Goal: Information Seeking & Learning: Learn about a topic

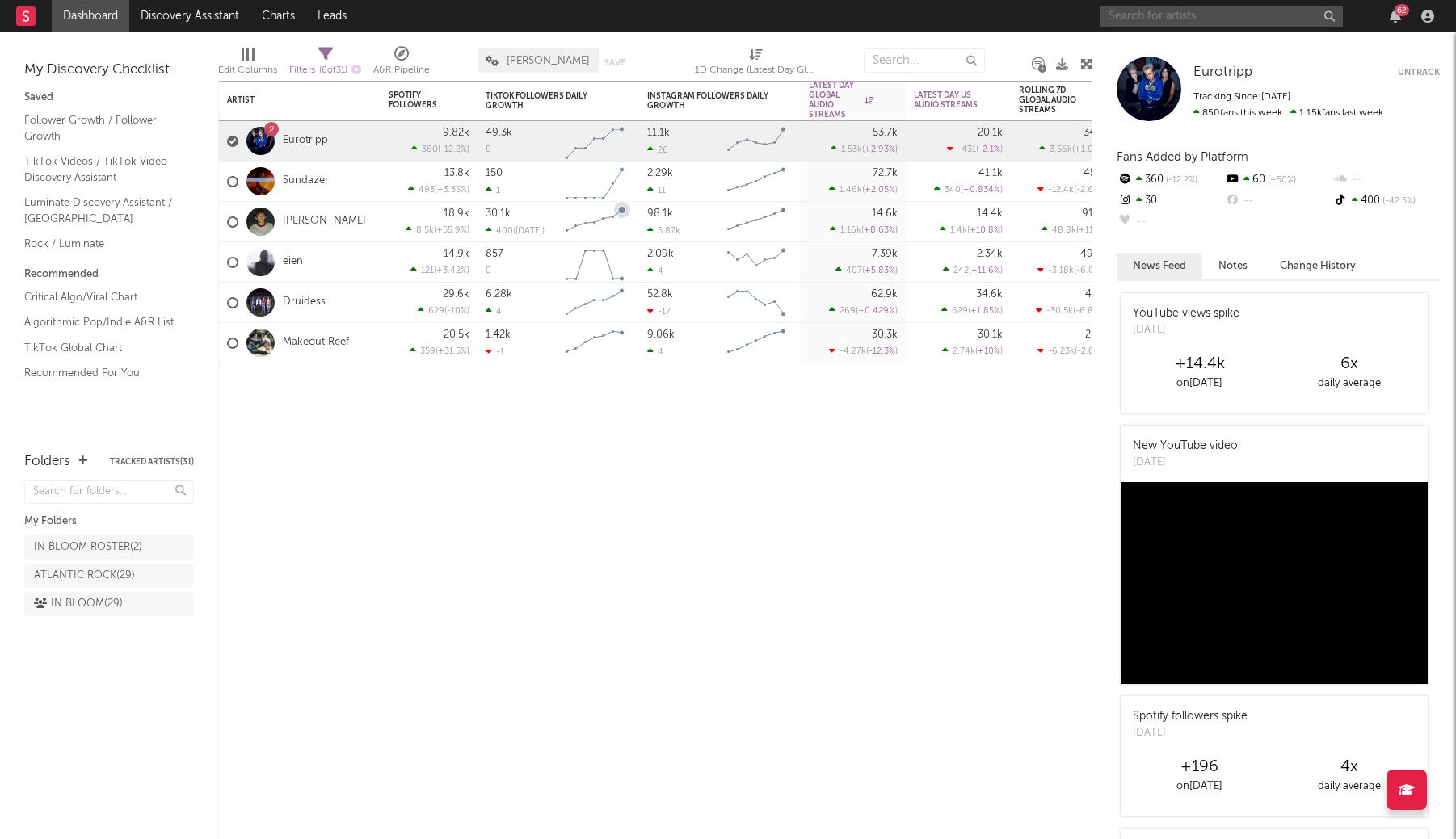
click at [1162, 10] on input "text" at bounding box center [1222, 16] width 242 height 21
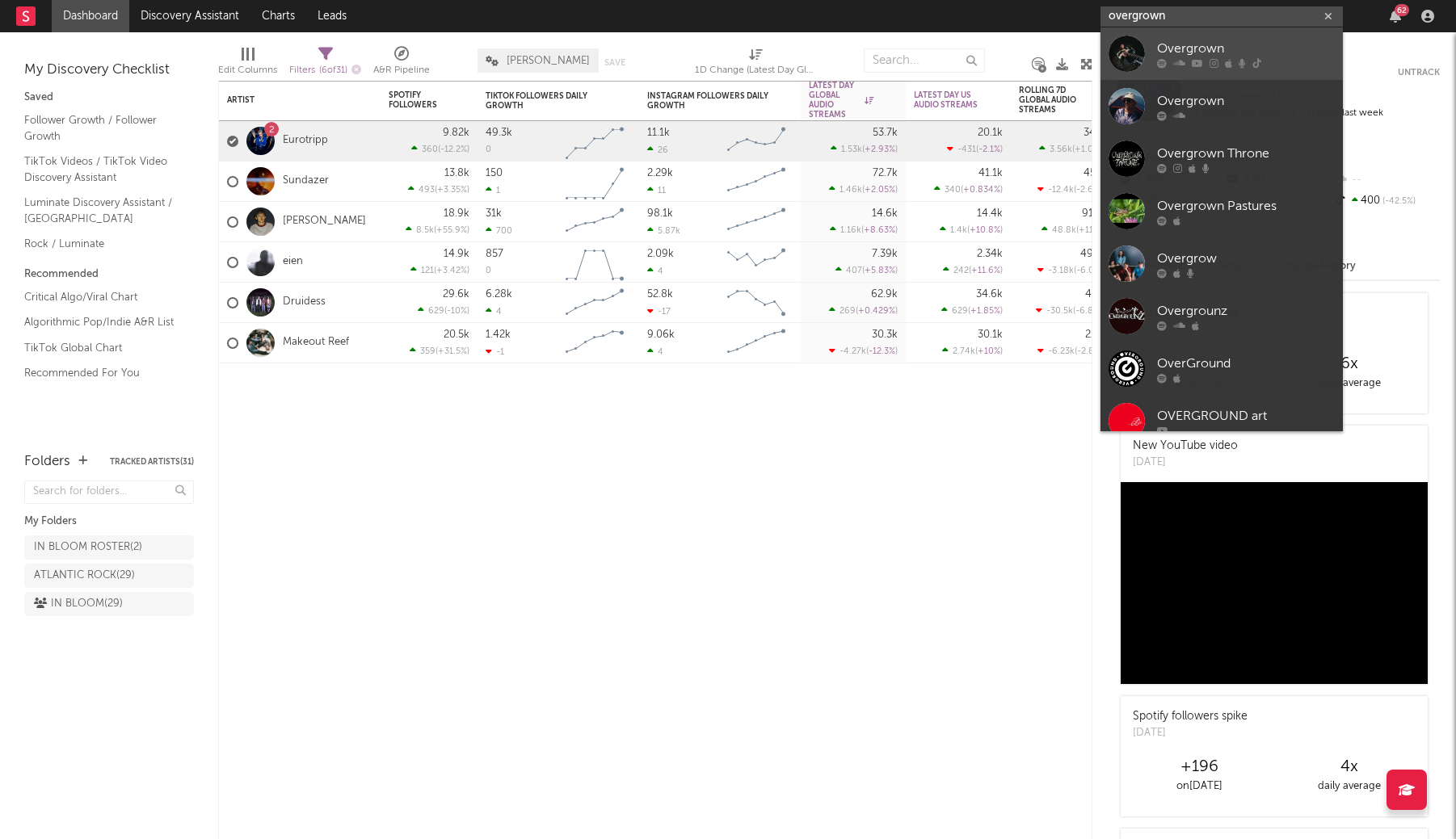
type input "overgrown"
click at [1166, 54] on div "Overgrown" at bounding box center [1246, 48] width 178 height 20
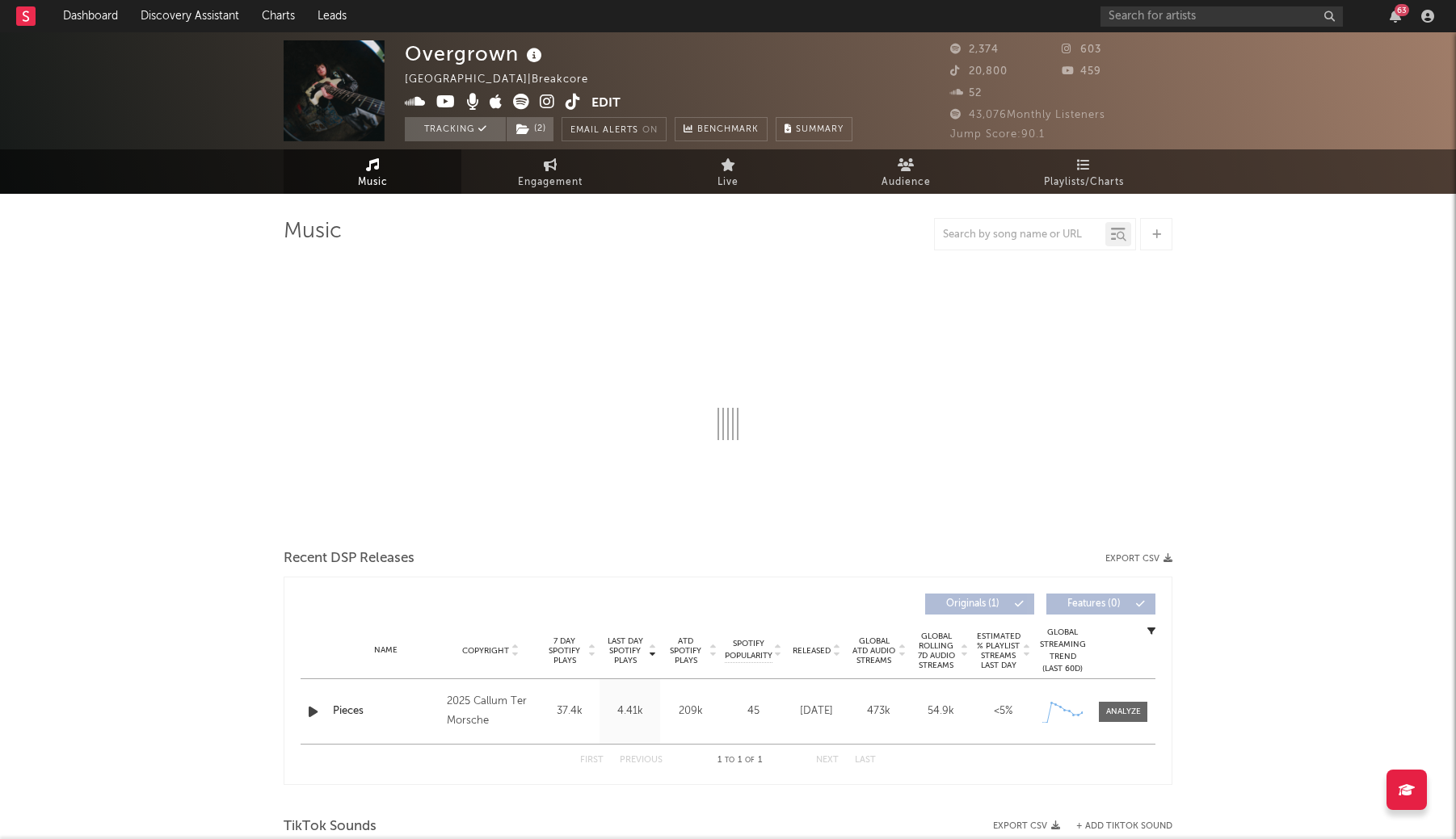
select select "1w"
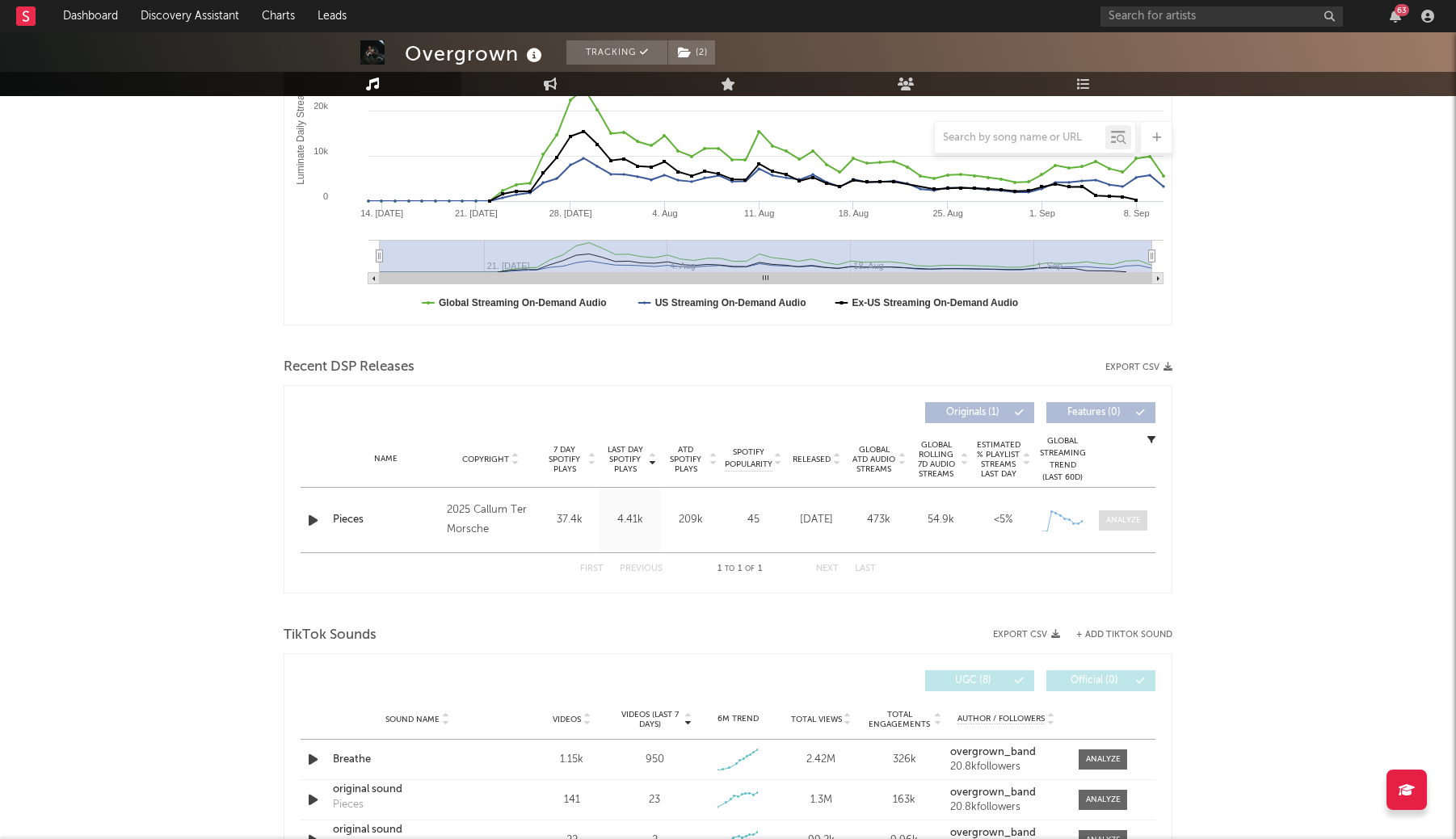
scroll to position [321, 0]
click at [1115, 520] on div at bounding box center [1124, 519] width 35 height 13
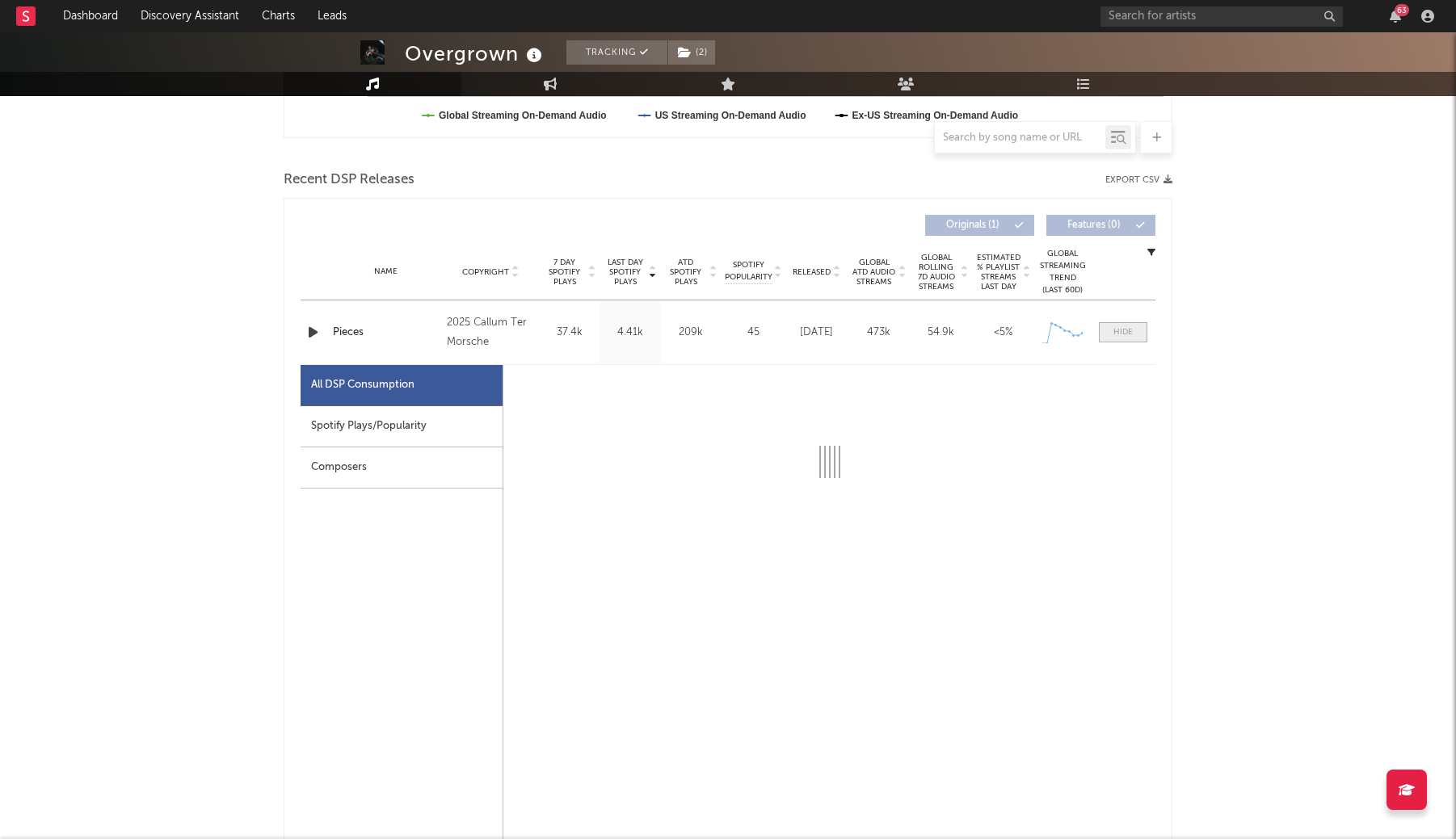
scroll to position [566, 0]
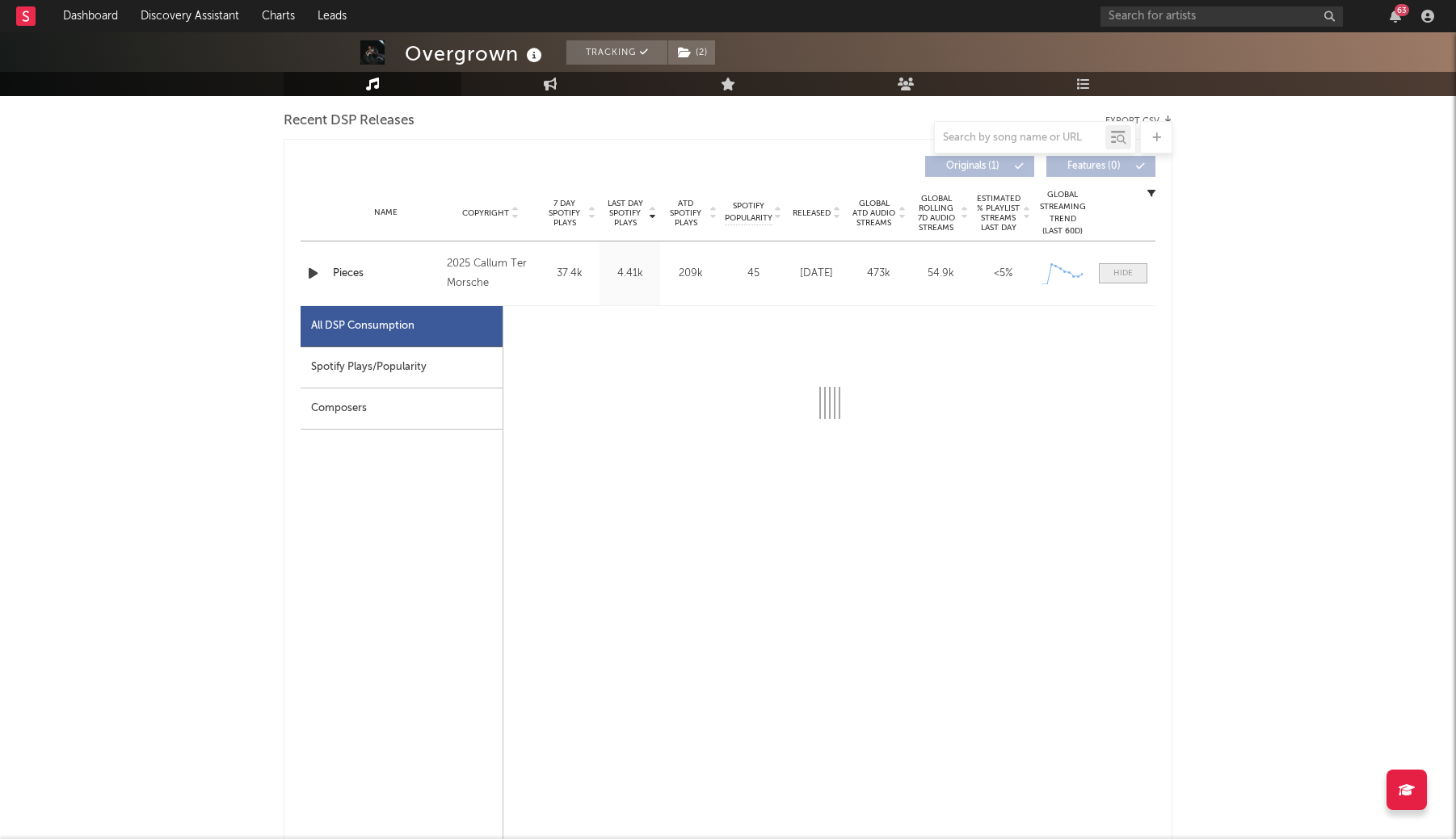
select select "1w"
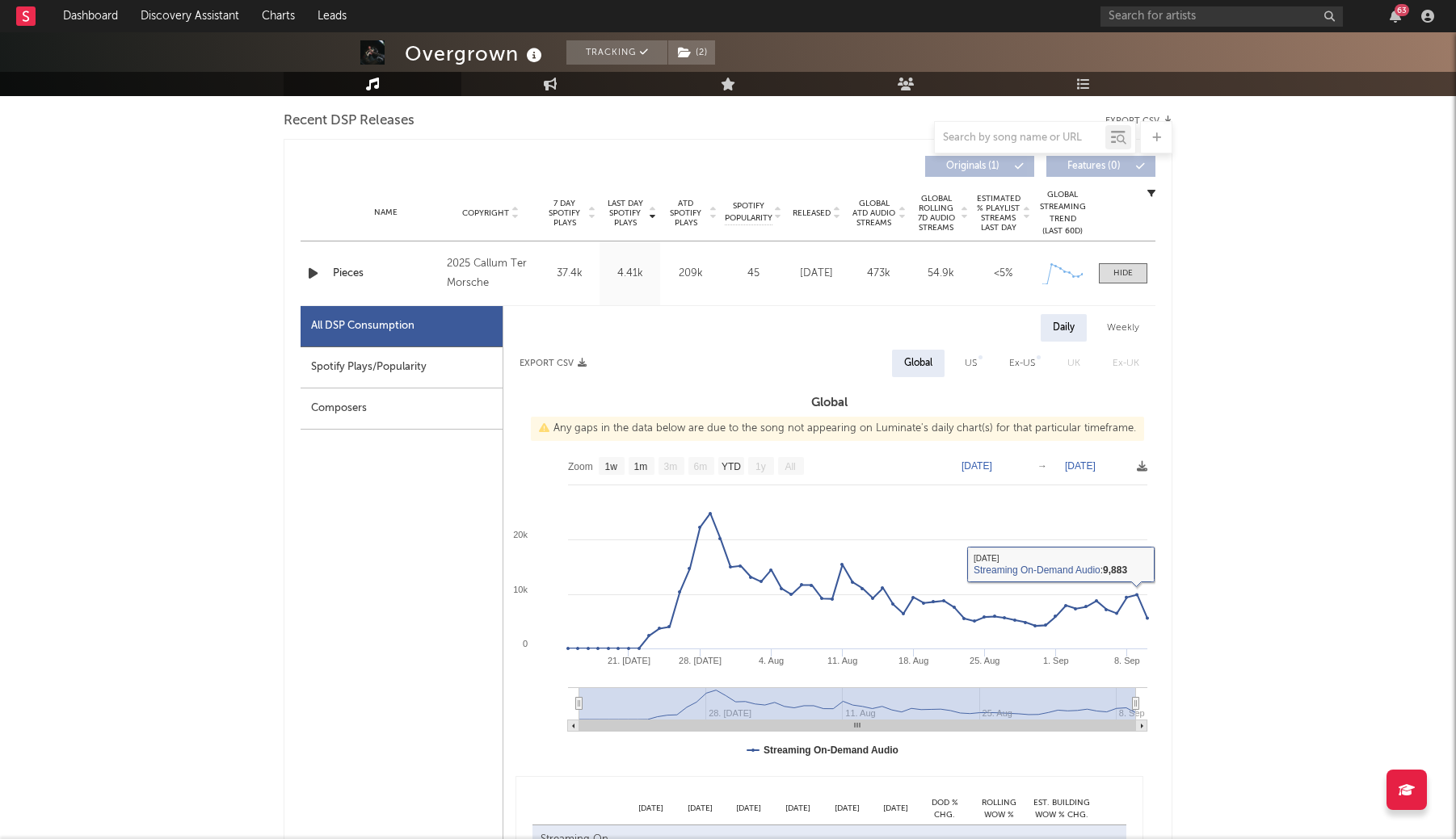
click at [1120, 283] on div "Name Pieces Copyright 2025 Callum Ter Morsche Label Callum Ter Morsche Album Na…" at bounding box center [728, 273] width 855 height 63
click at [1120, 274] on div at bounding box center [1124, 273] width 20 height 13
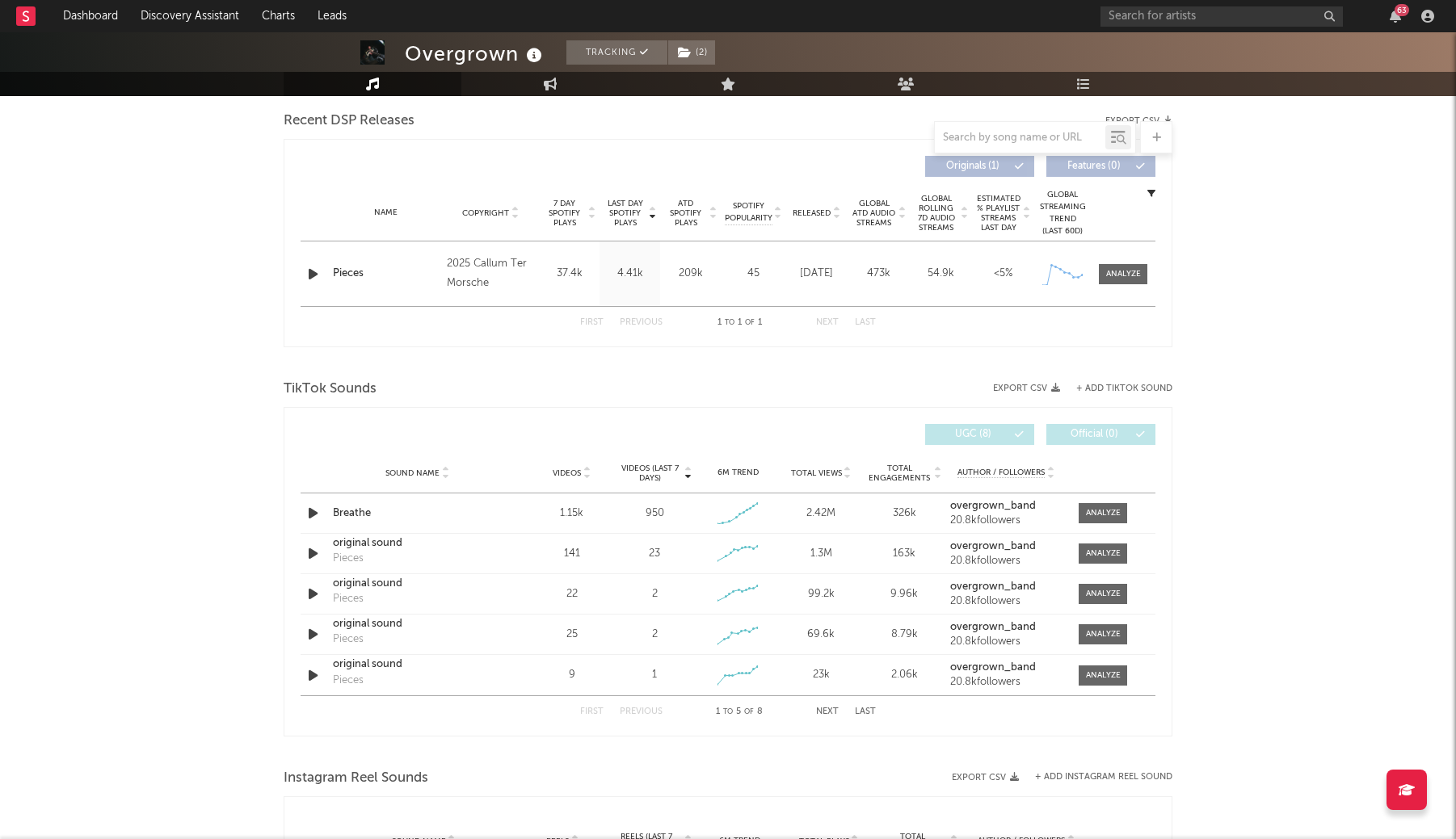
scroll to position [603, 0]
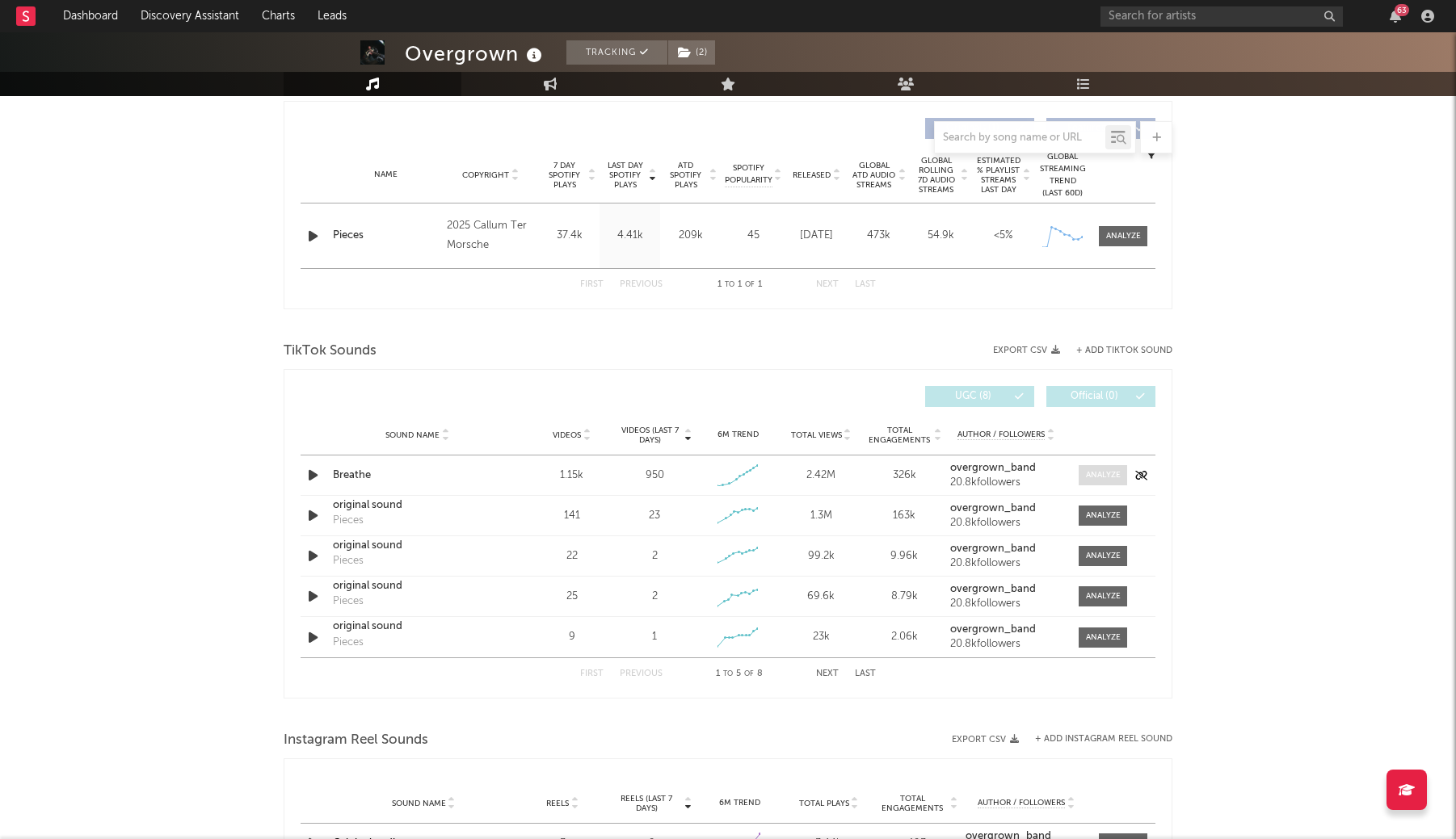
click at [1091, 474] on div at bounding box center [1103, 475] width 35 height 13
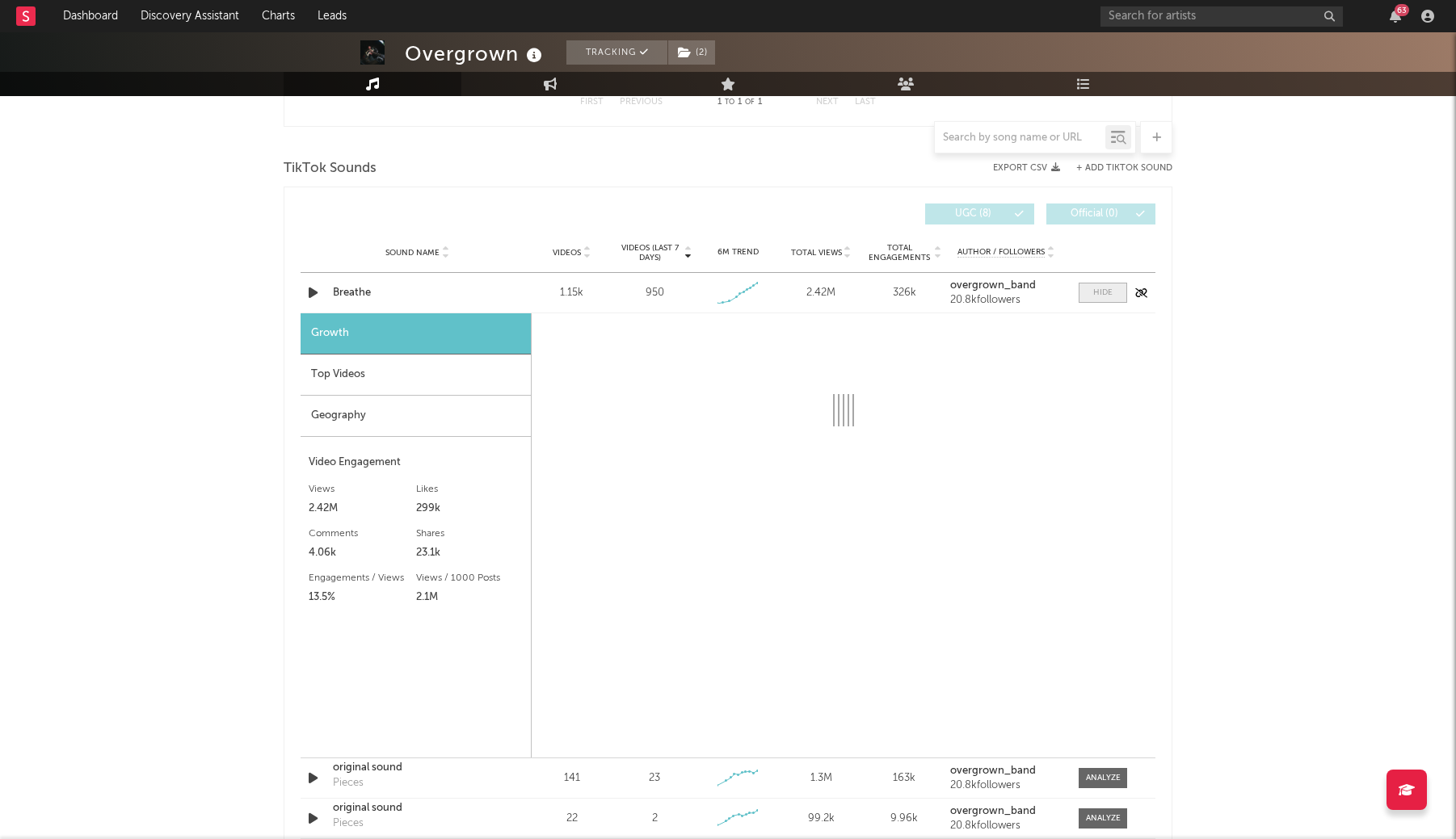
select select "1w"
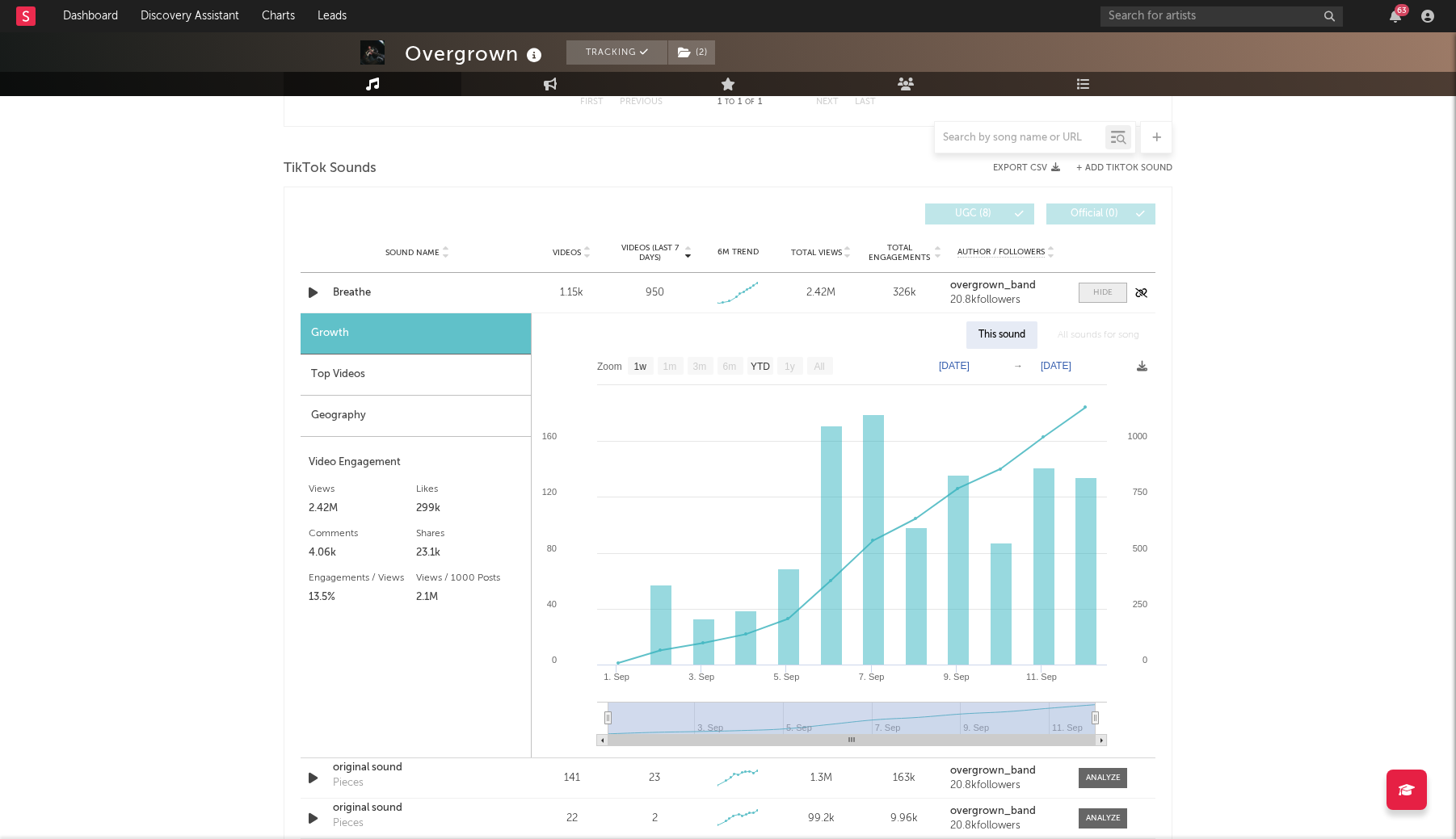
scroll to position [817, 0]
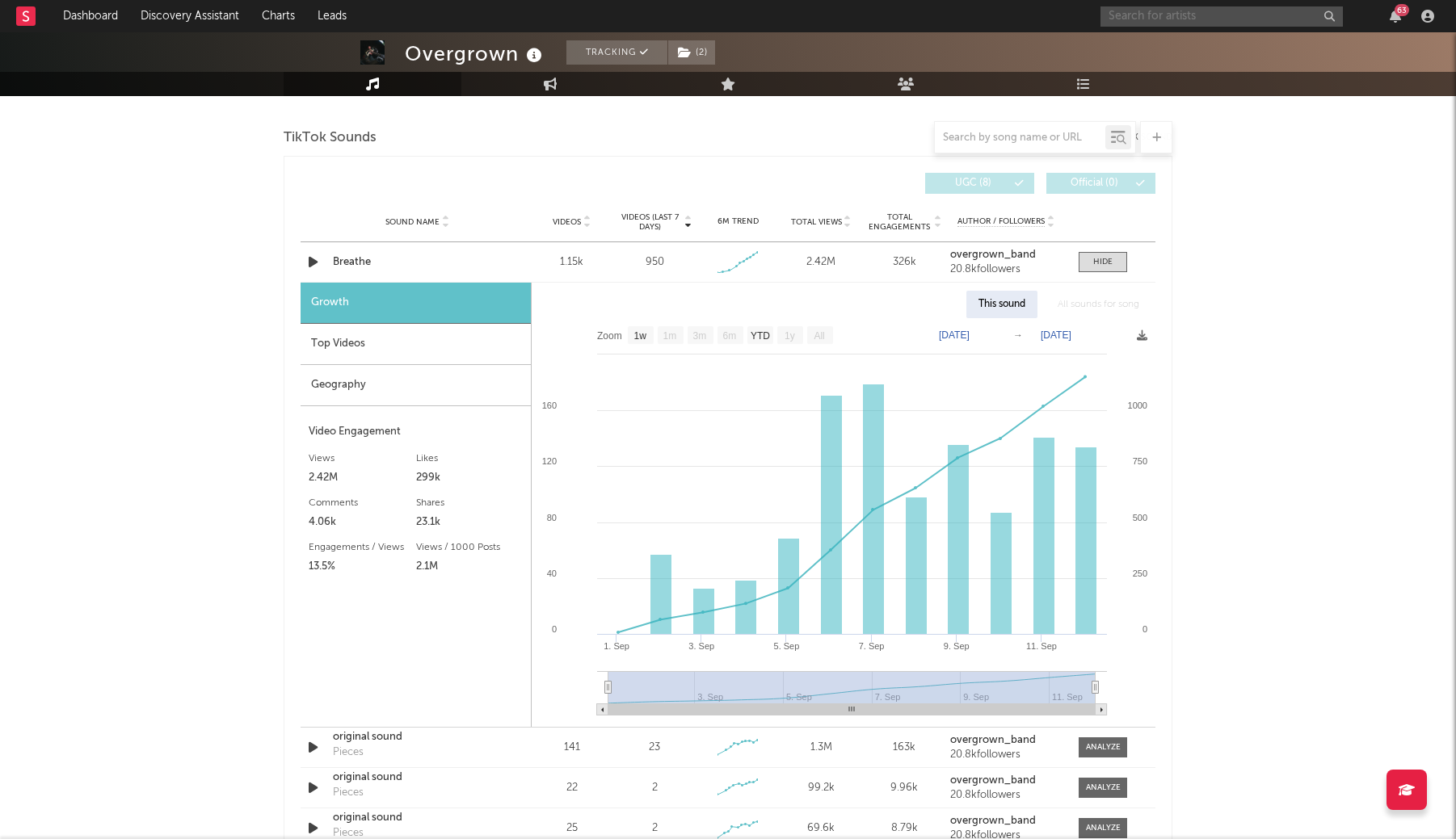
click at [1157, 19] on input "text" at bounding box center [1222, 16] width 242 height 21
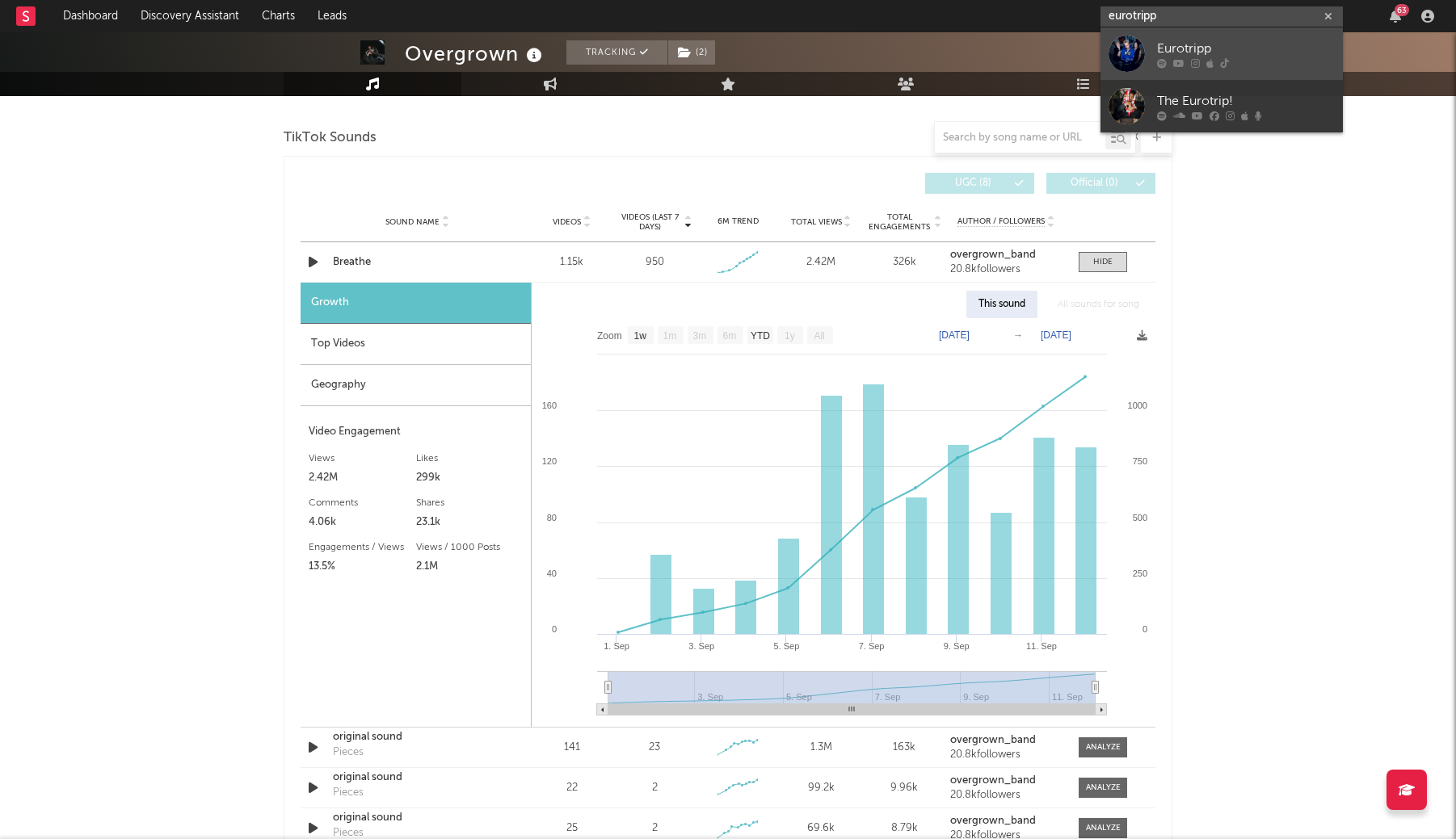
type input "eurotripp"
click at [1137, 55] on div at bounding box center [1127, 54] width 37 height 37
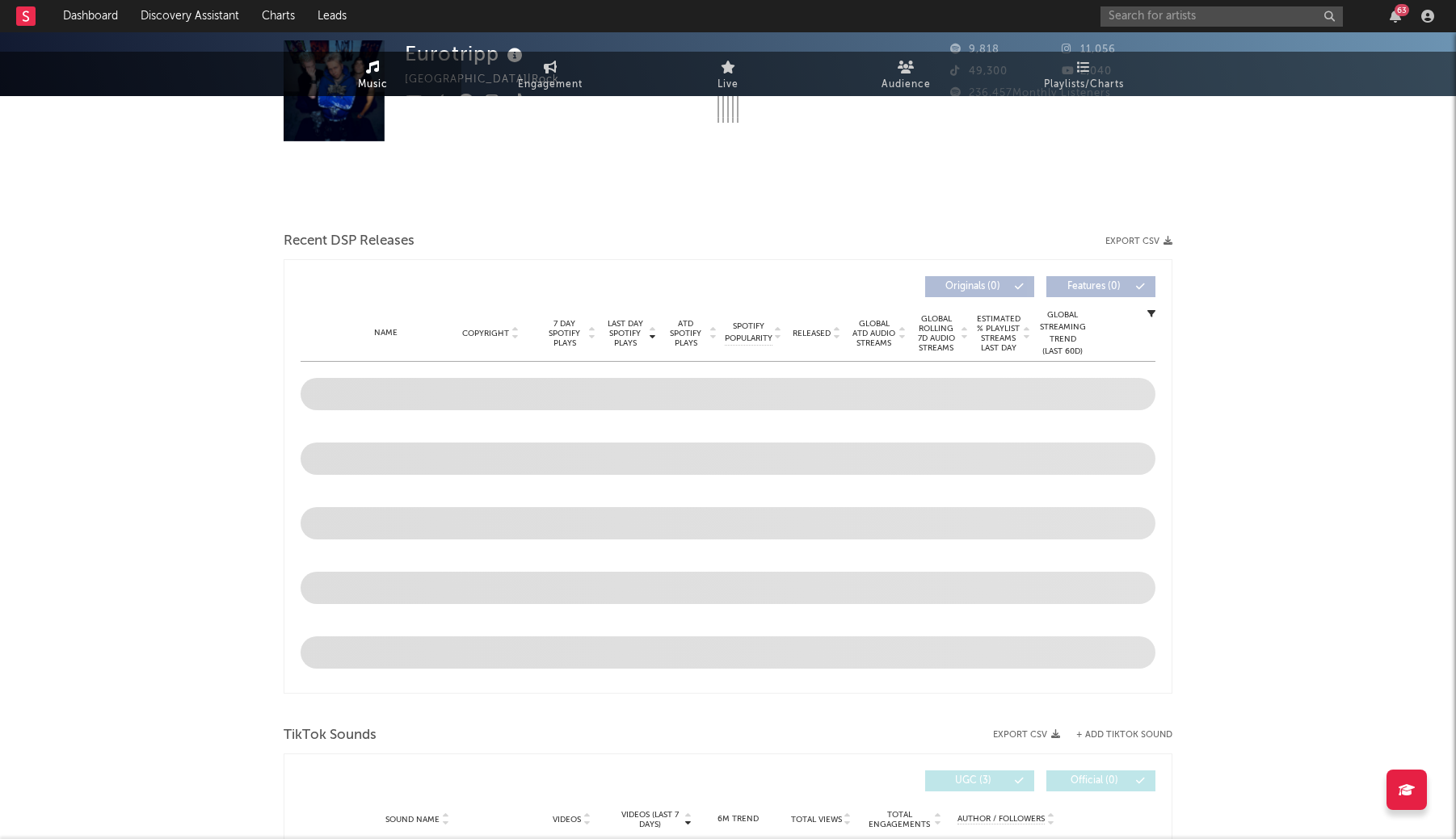
select select "1w"
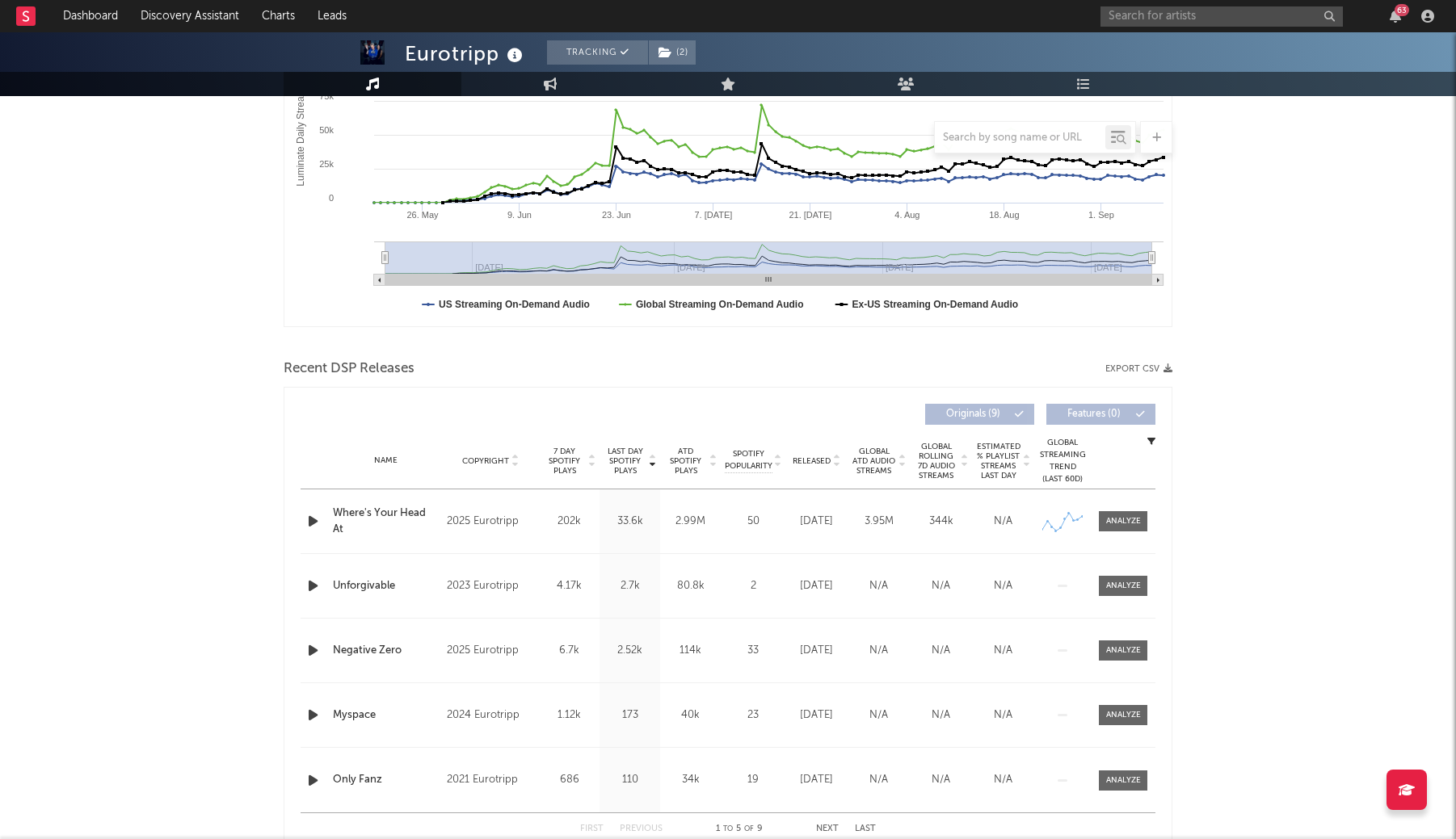
scroll to position [330, 0]
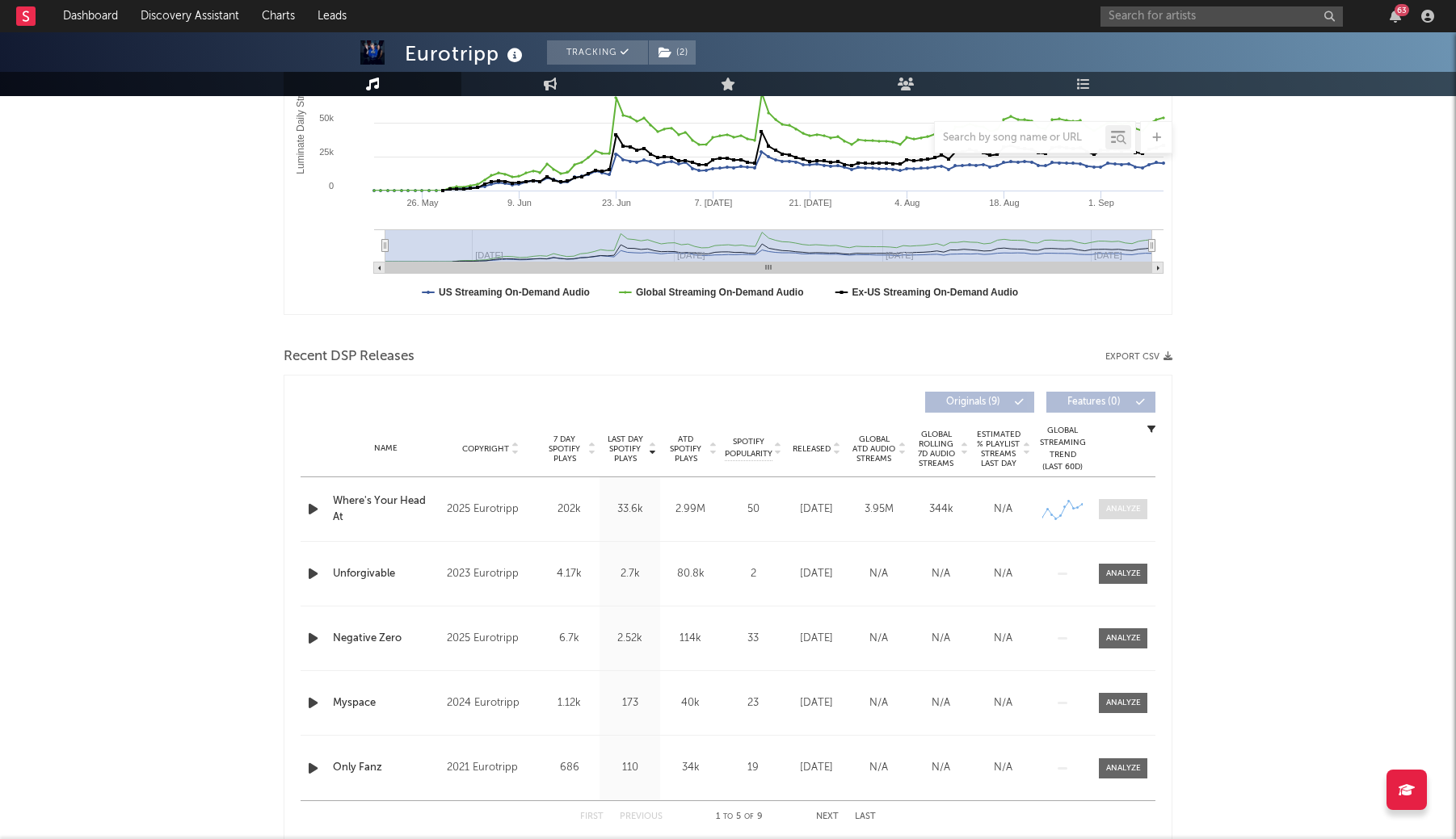
click at [1124, 517] on span at bounding box center [1124, 509] width 48 height 21
select select "1w"
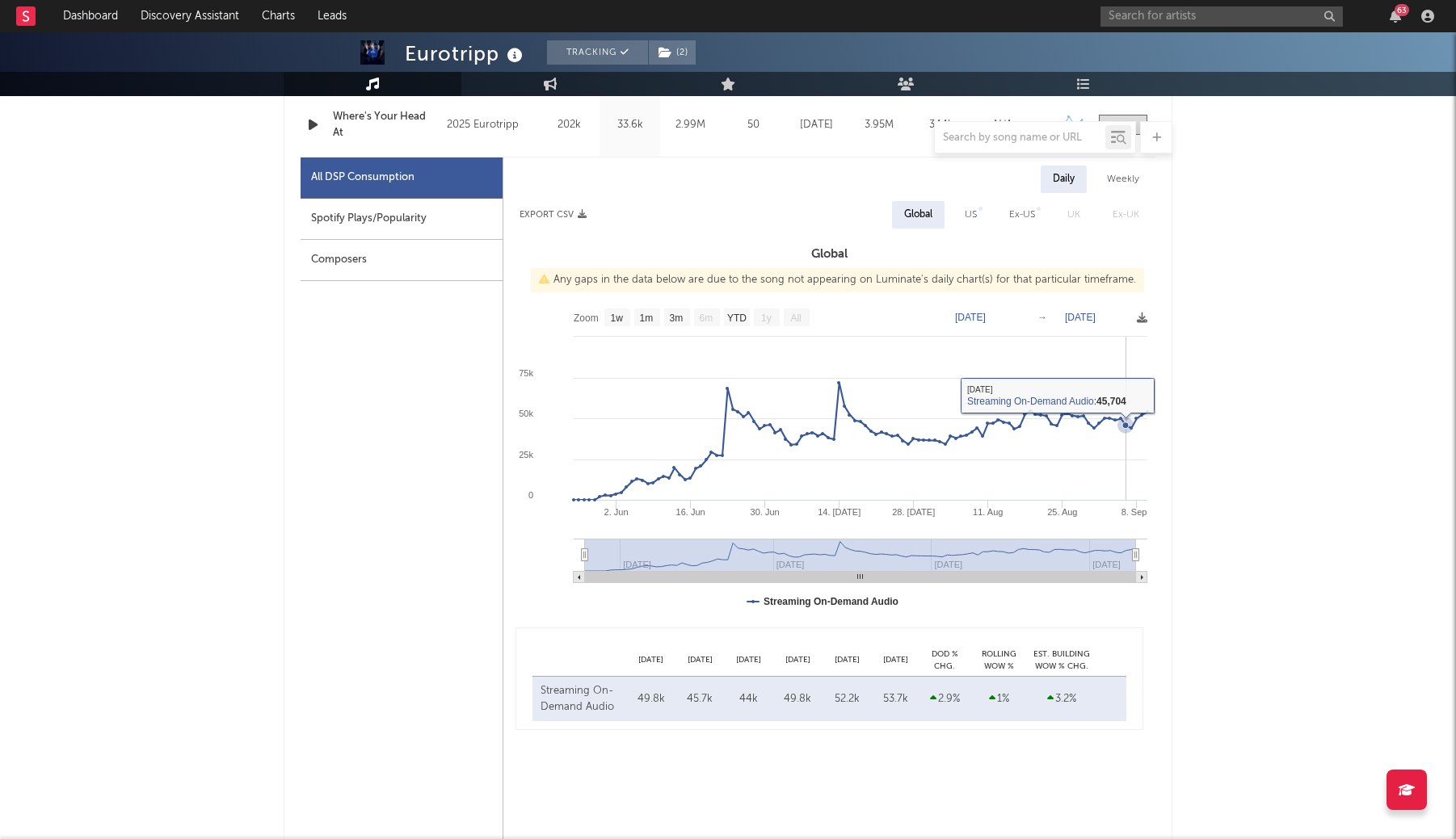
scroll to position [724, 0]
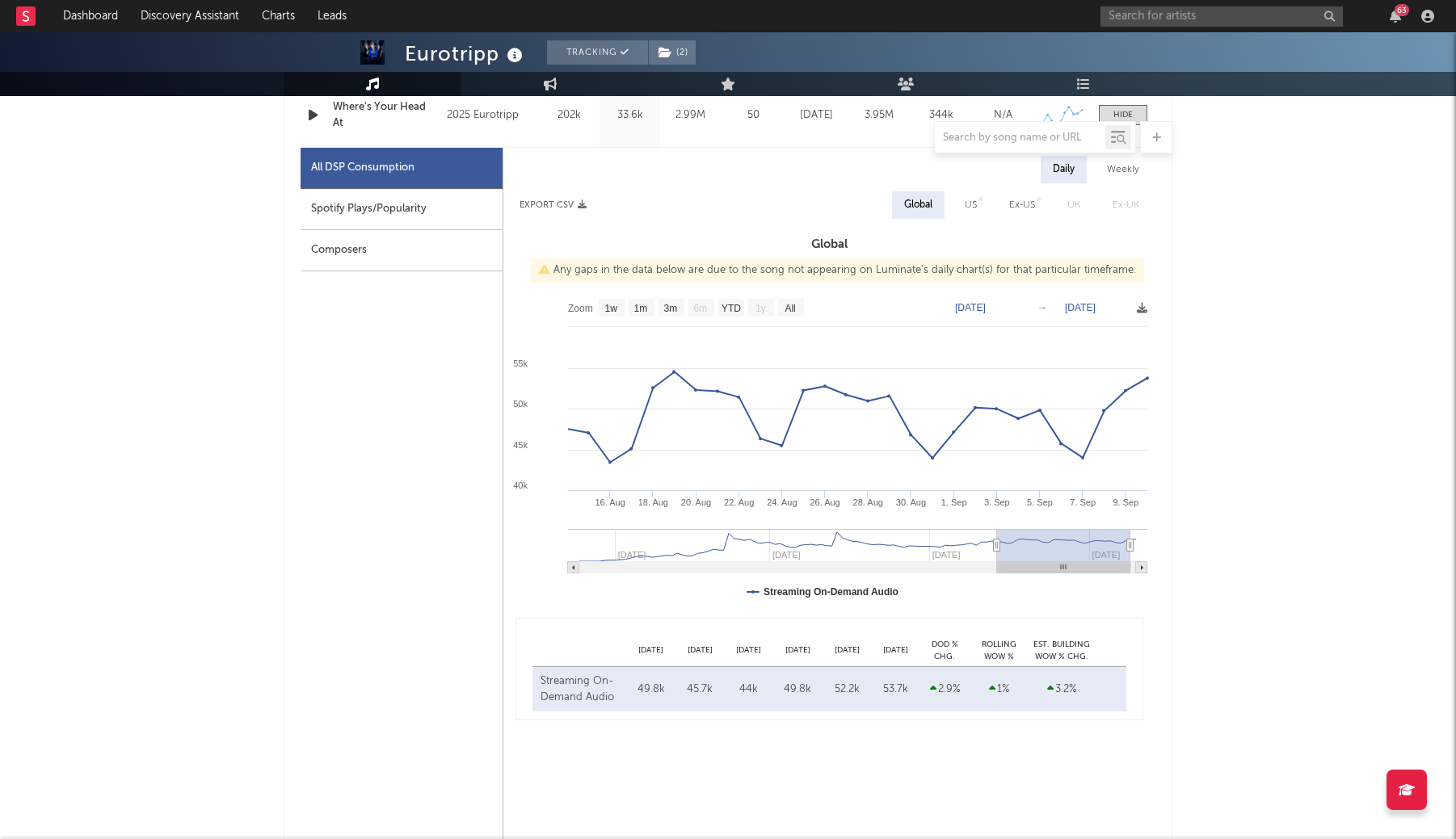
drag, startPoint x: 584, startPoint y: 550, endPoint x: 997, endPoint y: 537, distance: 413.2
click at [997, 537] on g at bounding box center [858, 551] width 579 height 45
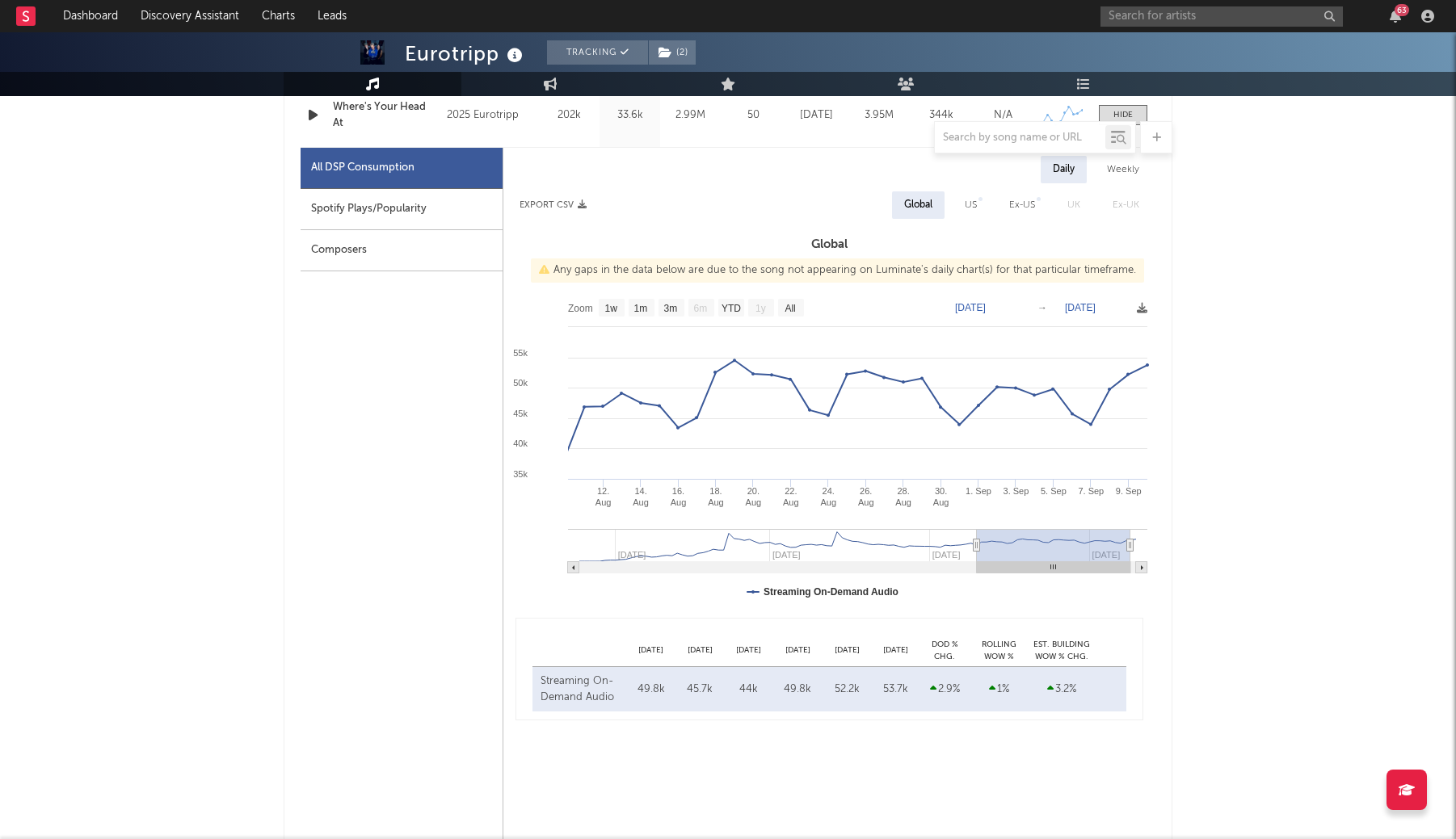
type input "[DATE]"
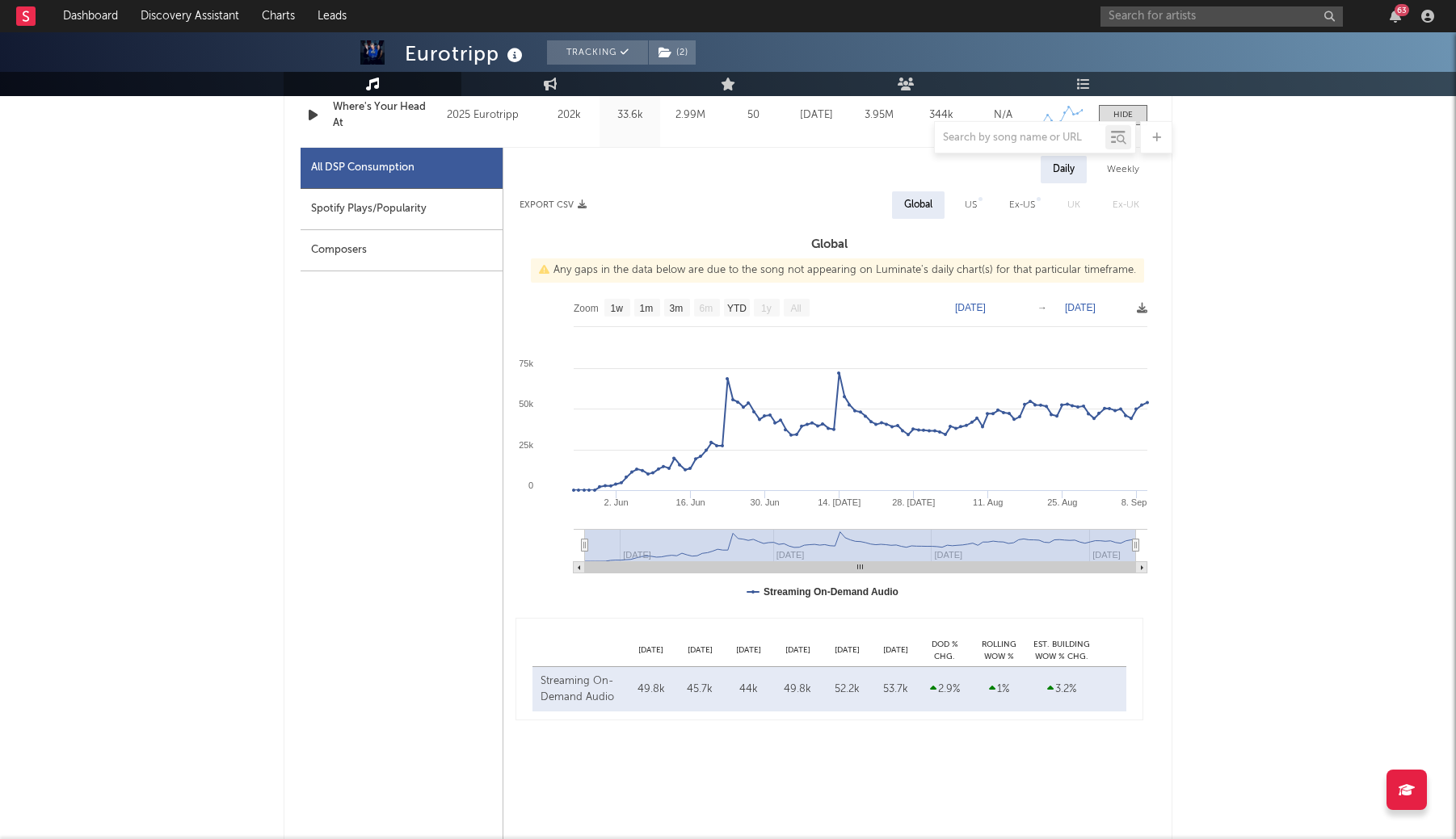
drag, startPoint x: 998, startPoint y: 548, endPoint x: 560, endPoint y: 548, distance: 438.0
click at [560, 548] on icon "Created with Highcharts 10.3.3 [DATE]. Jun [DATE]. [DATE] [DATE]. Aug 25. [DATE…" at bounding box center [829, 453] width 652 height 323
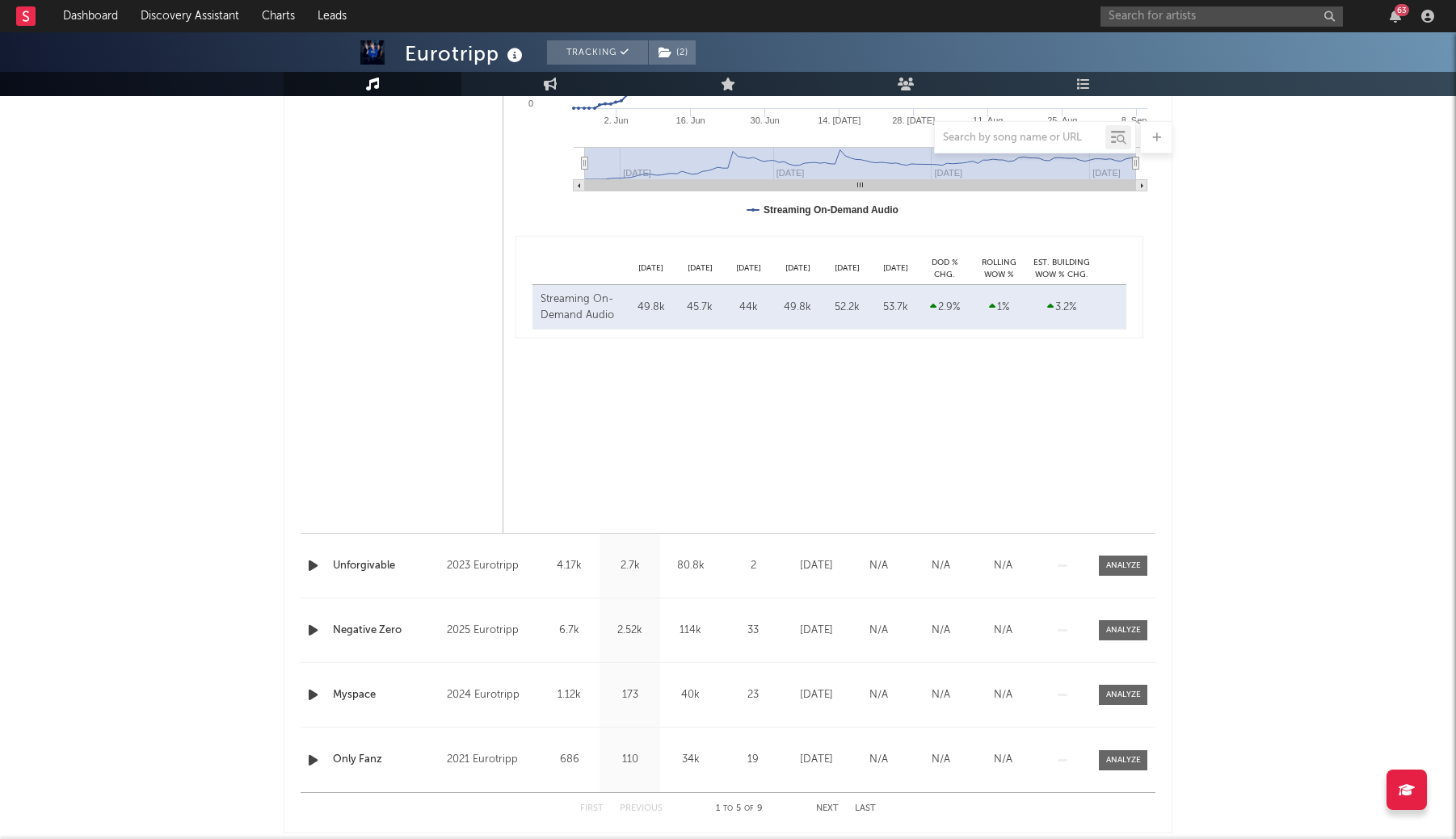
scroll to position [1118, 0]
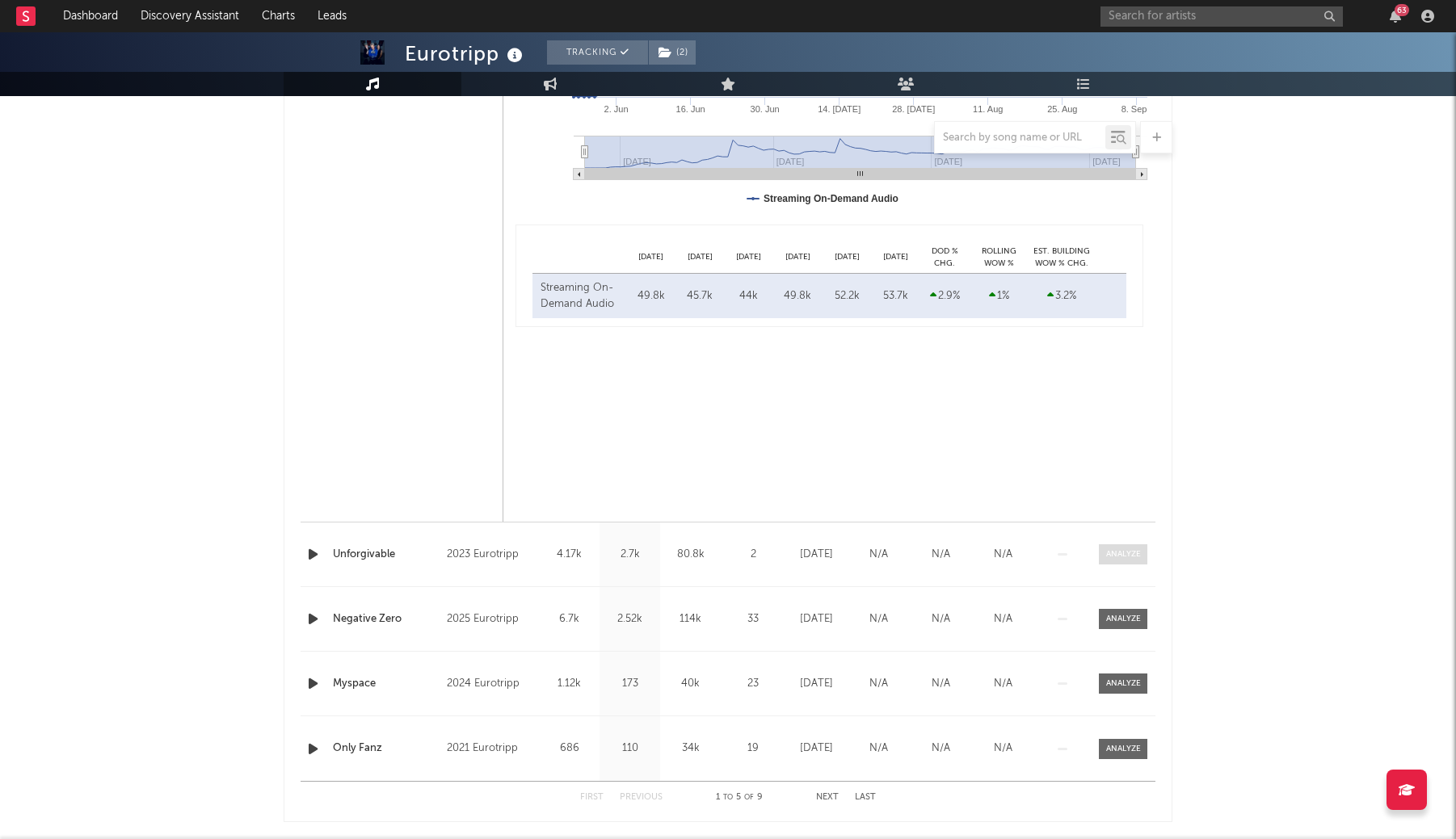
click at [1133, 549] on div at bounding box center [1124, 555] width 35 height 13
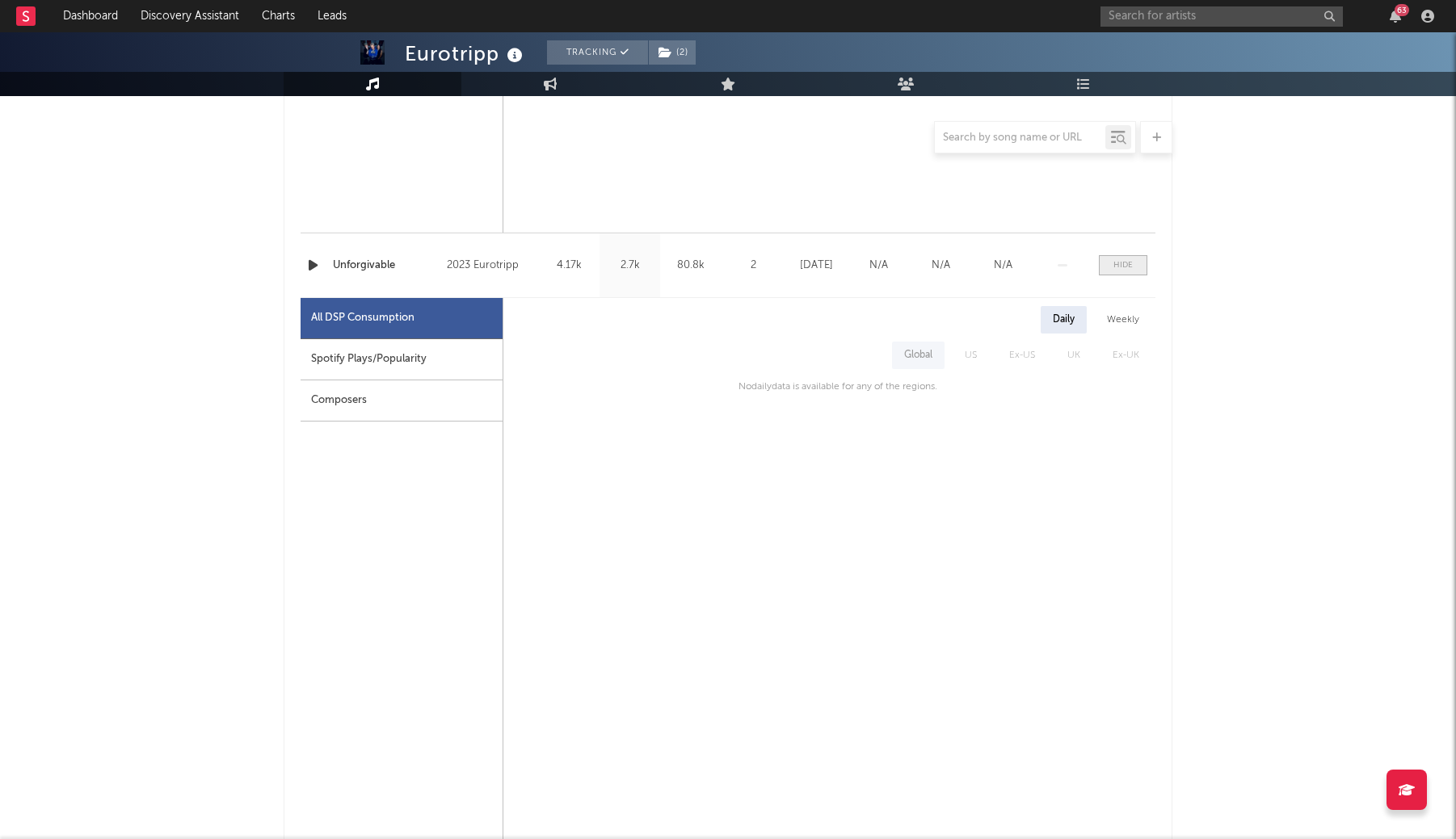
scroll to position [1429, 0]
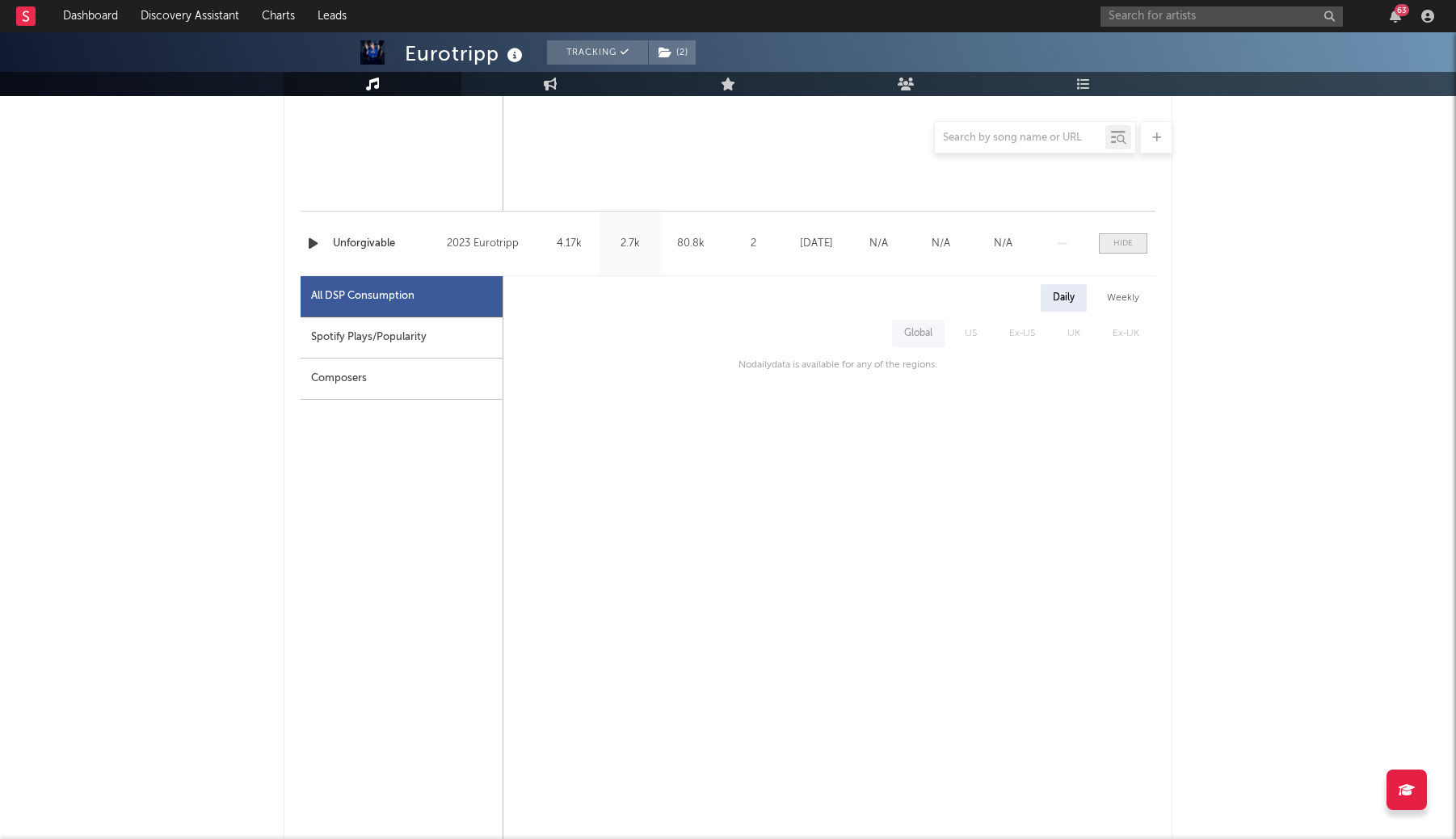
click at [1118, 240] on div at bounding box center [1124, 244] width 20 height 13
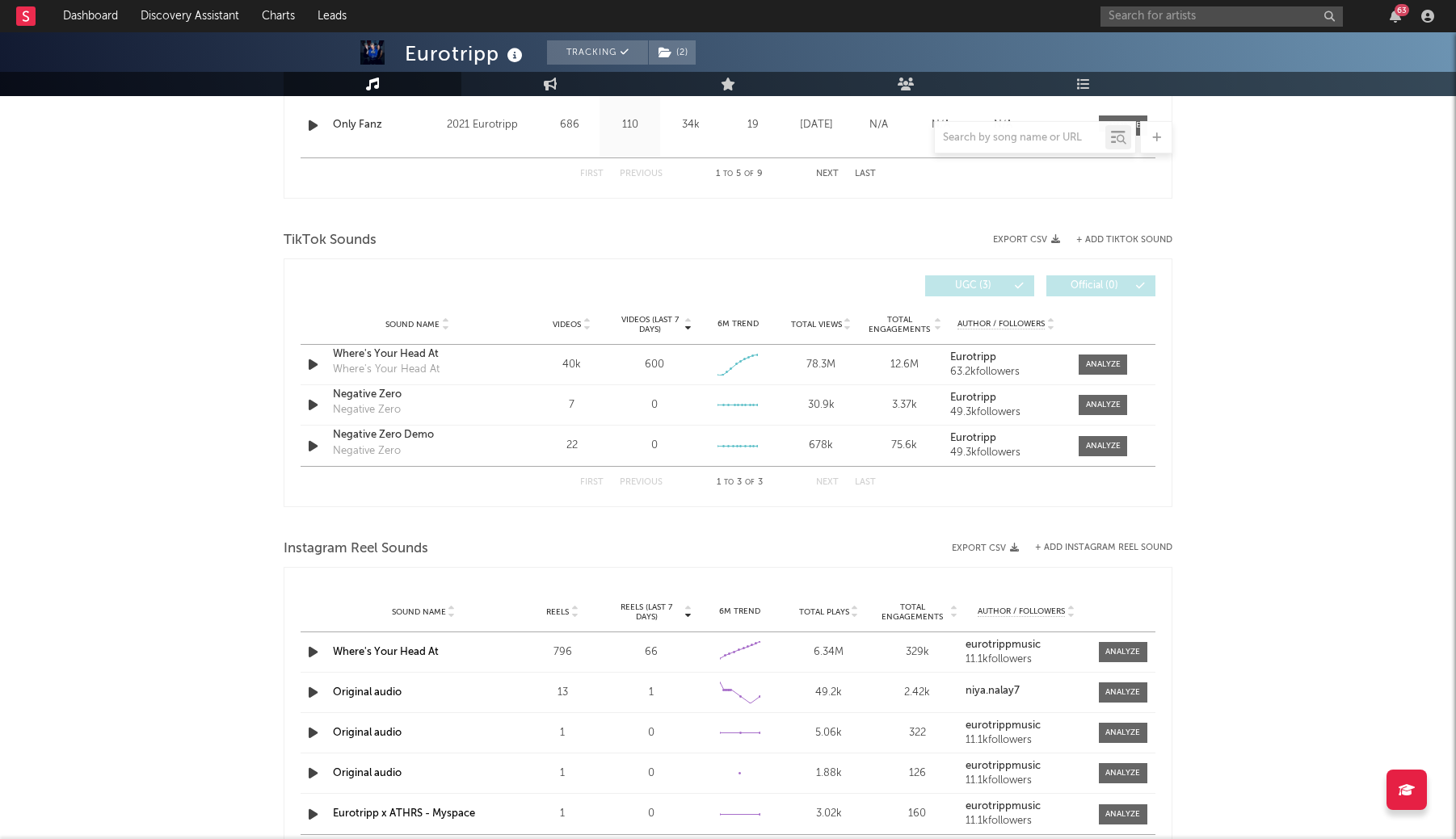
scroll to position [1810, 0]
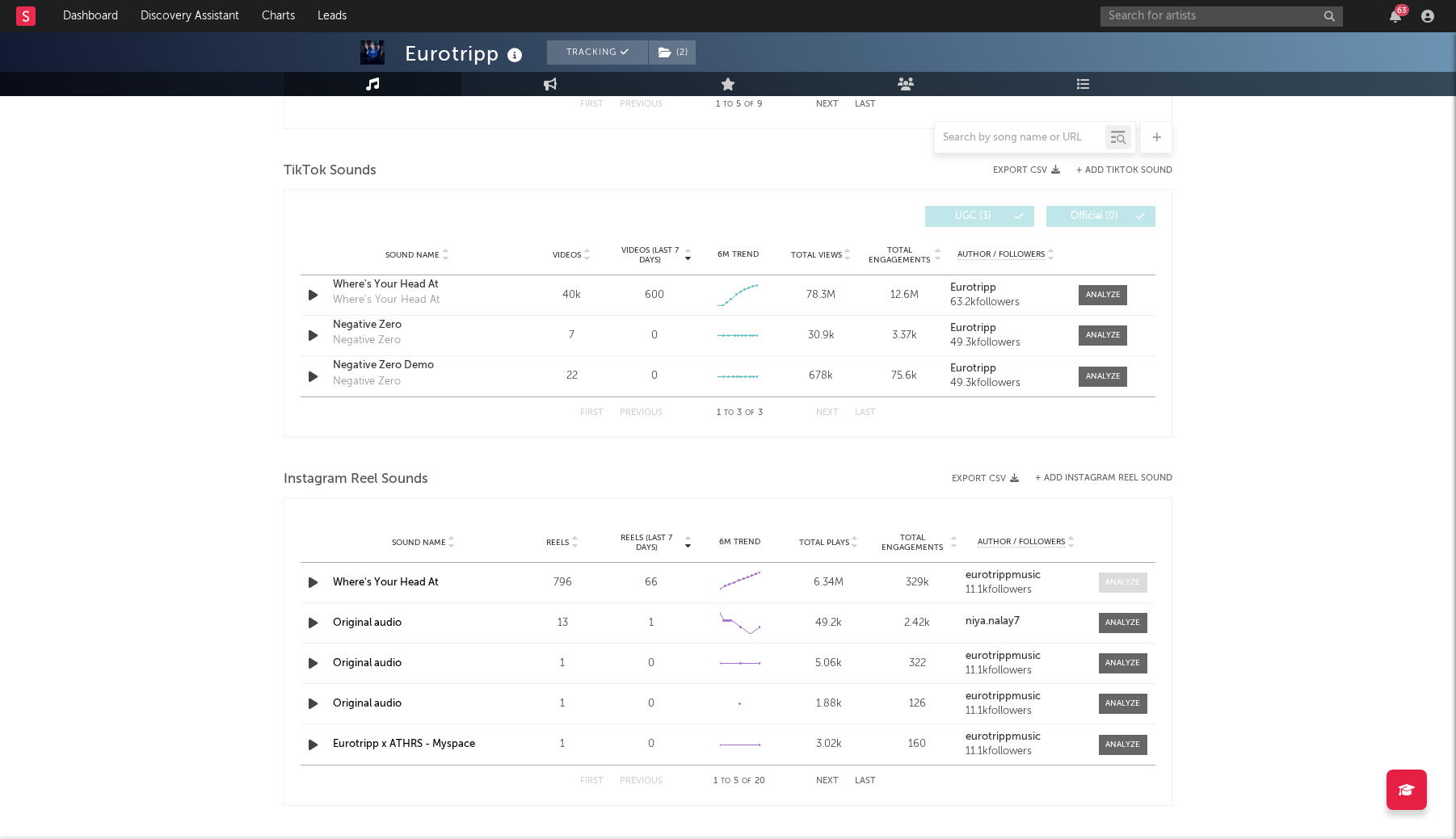
click at [1126, 578] on div at bounding box center [1123, 583] width 35 height 13
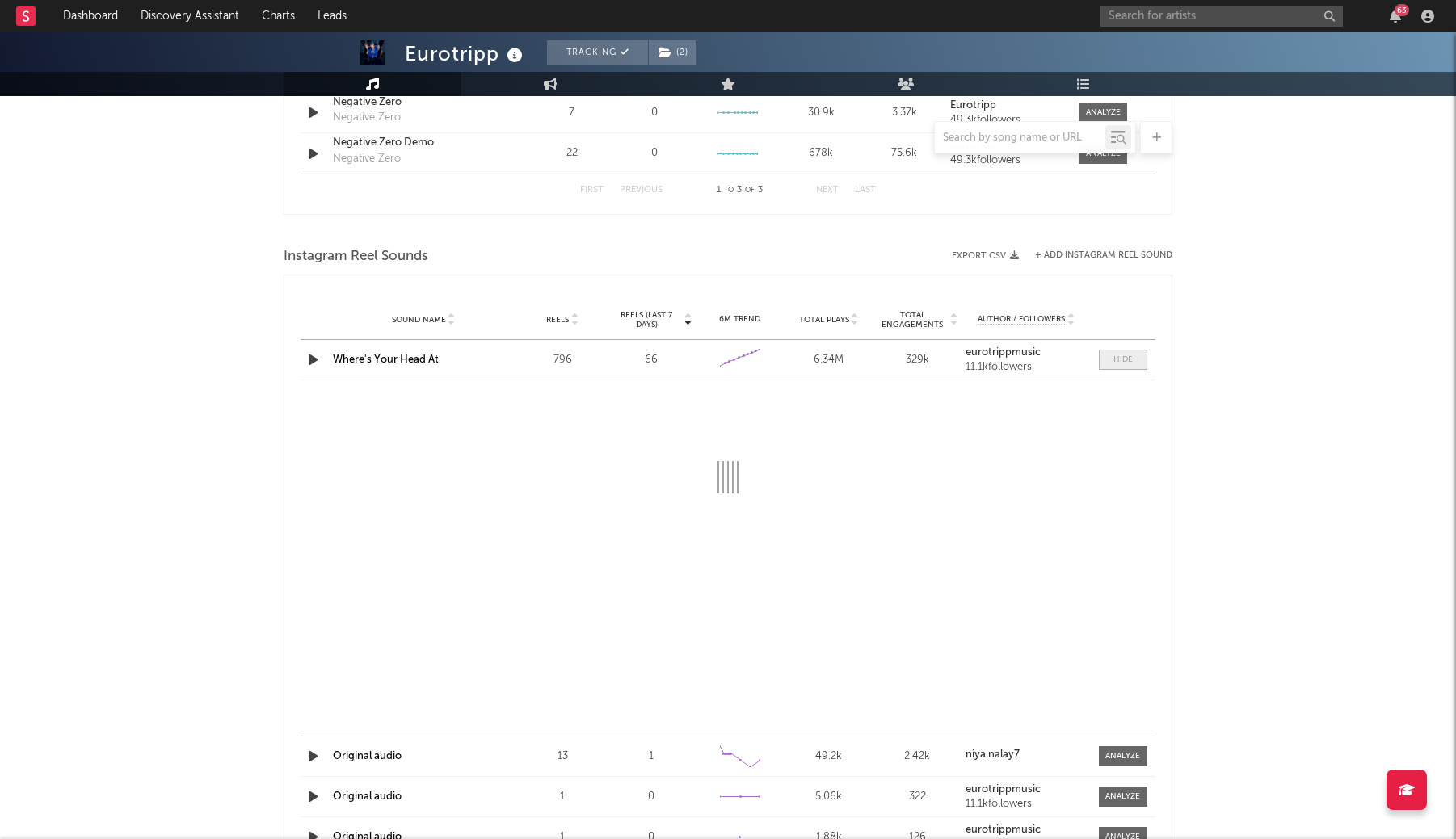
scroll to position [2032, 0]
select select "1w"
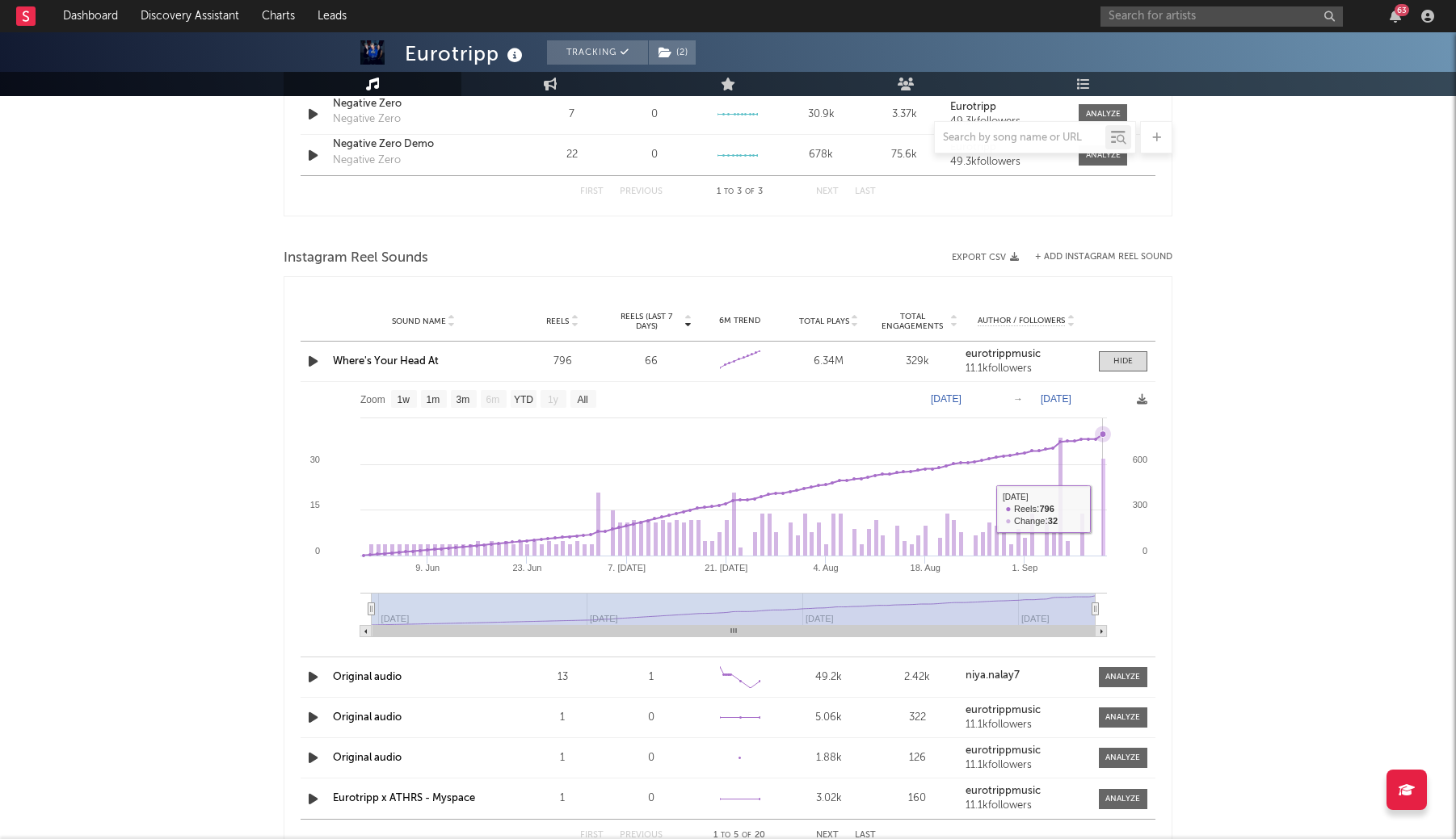
click at [1104, 509] on rect at bounding box center [1103, 508] width 4 height 97
click at [394, 363] on link "Where's Your Head At" at bounding box center [386, 362] width 105 height 11
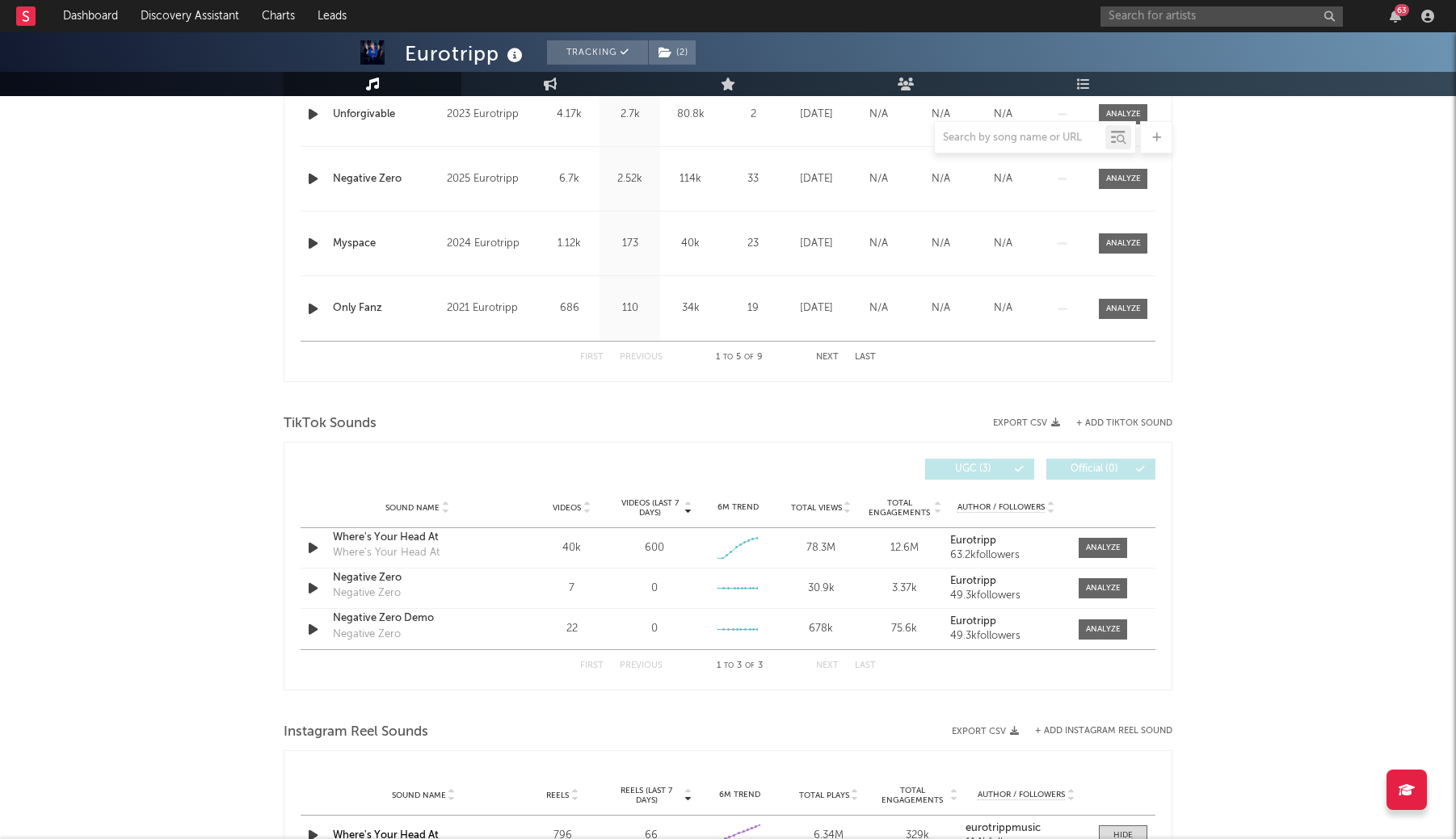
scroll to position [1531, 0]
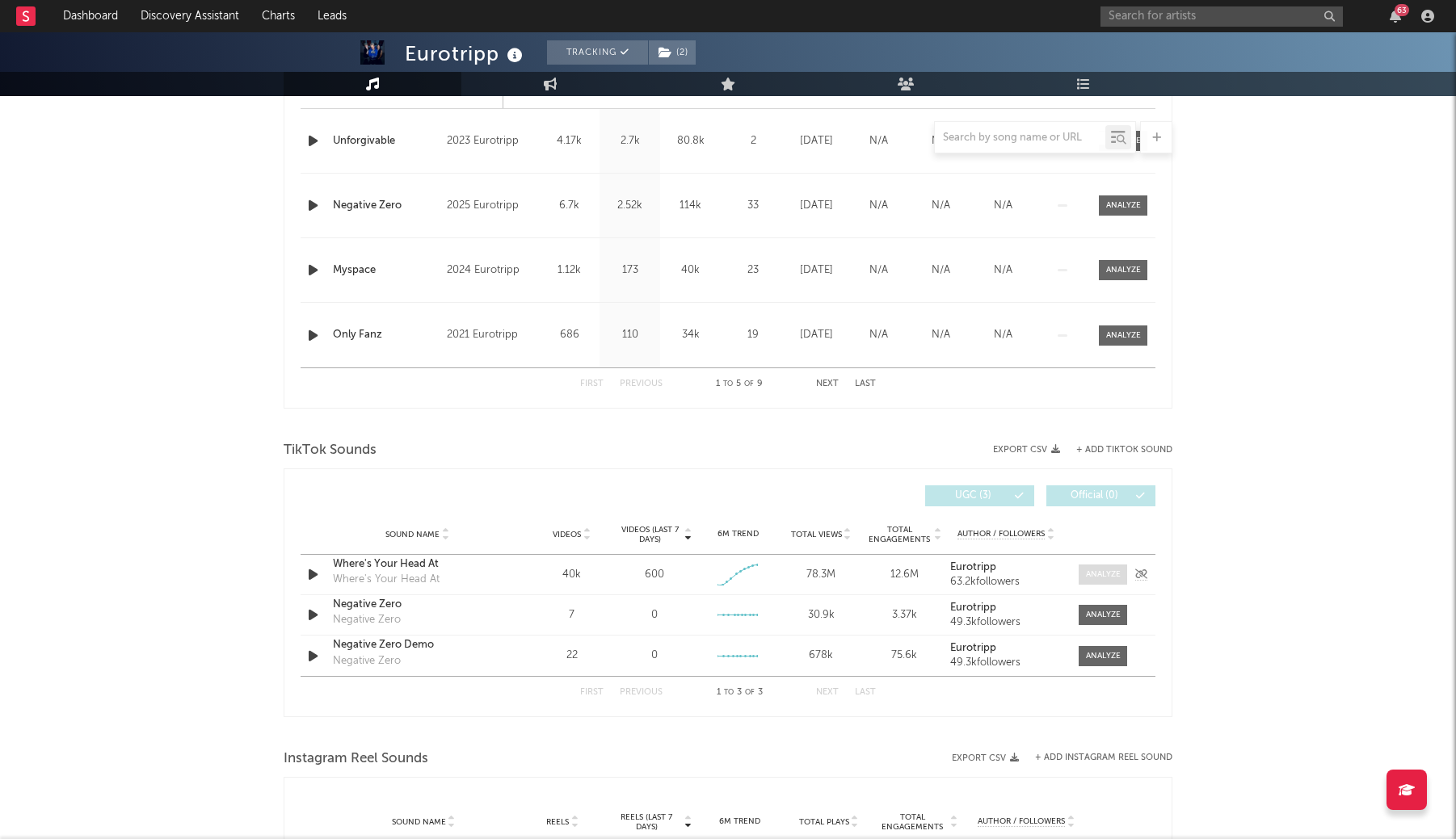
click at [1100, 581] on span at bounding box center [1103, 575] width 48 height 21
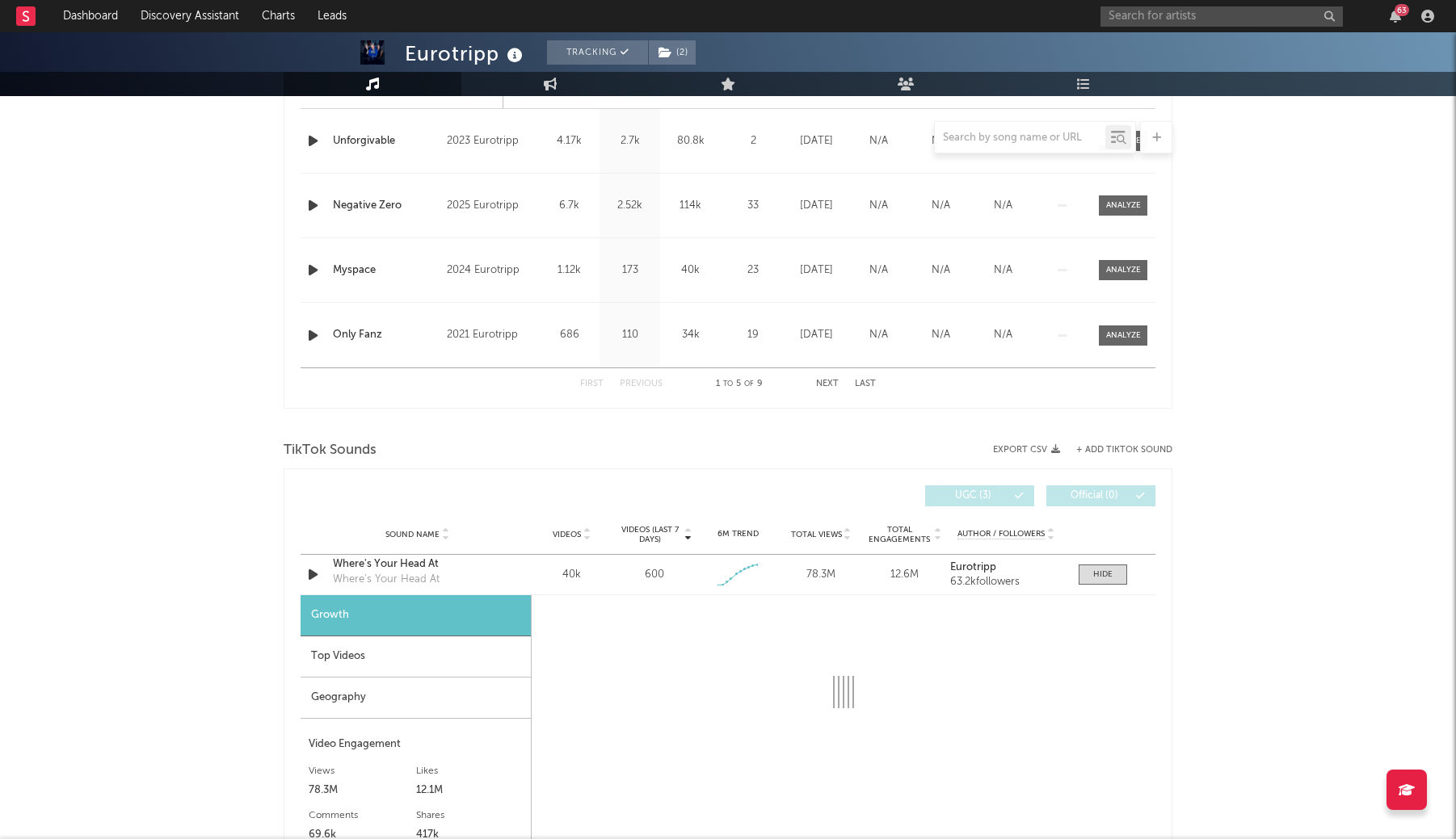
click at [358, 655] on div "Top Videos" at bounding box center [416, 658] width 231 height 41
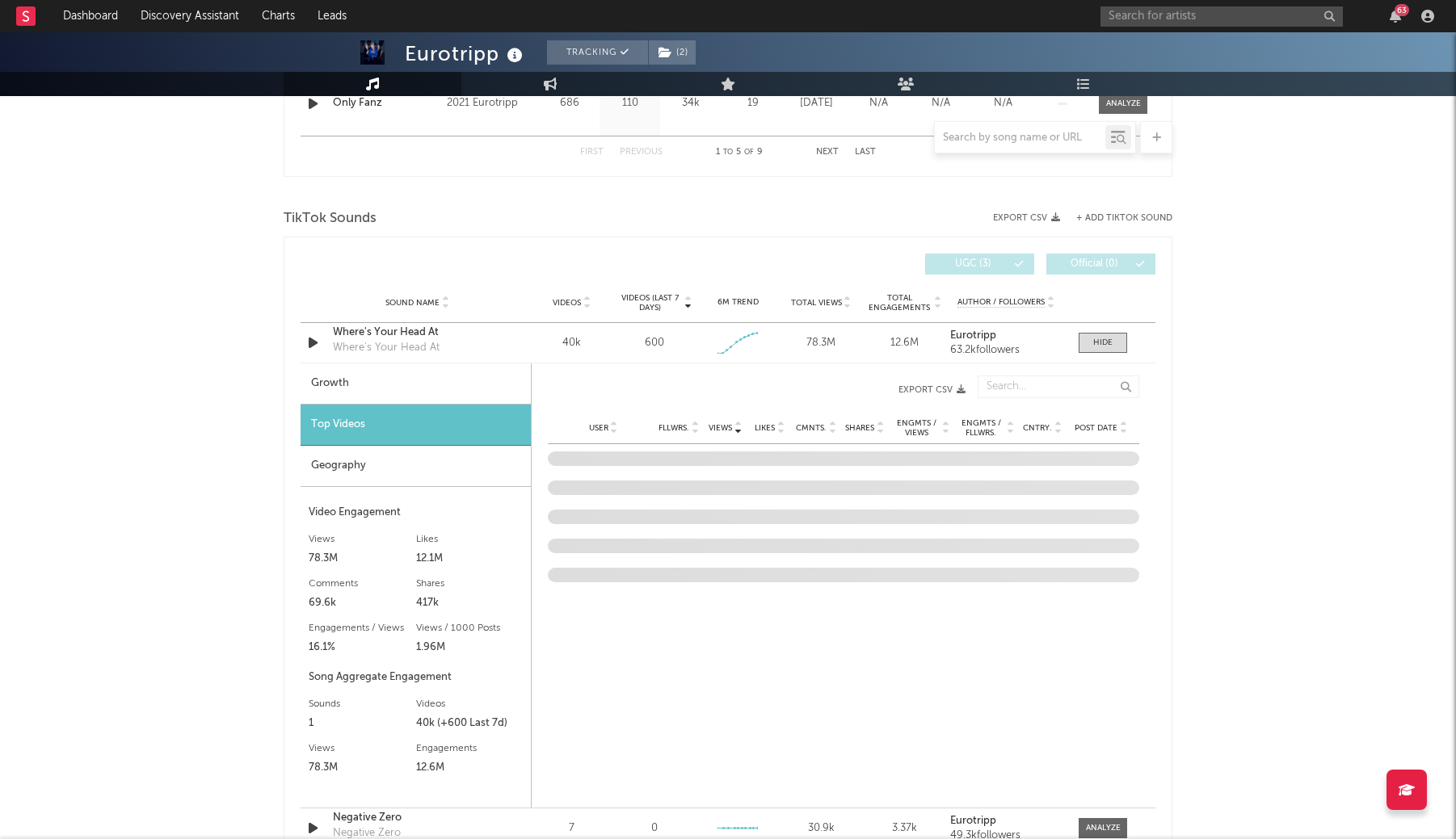
scroll to position [1780, 0]
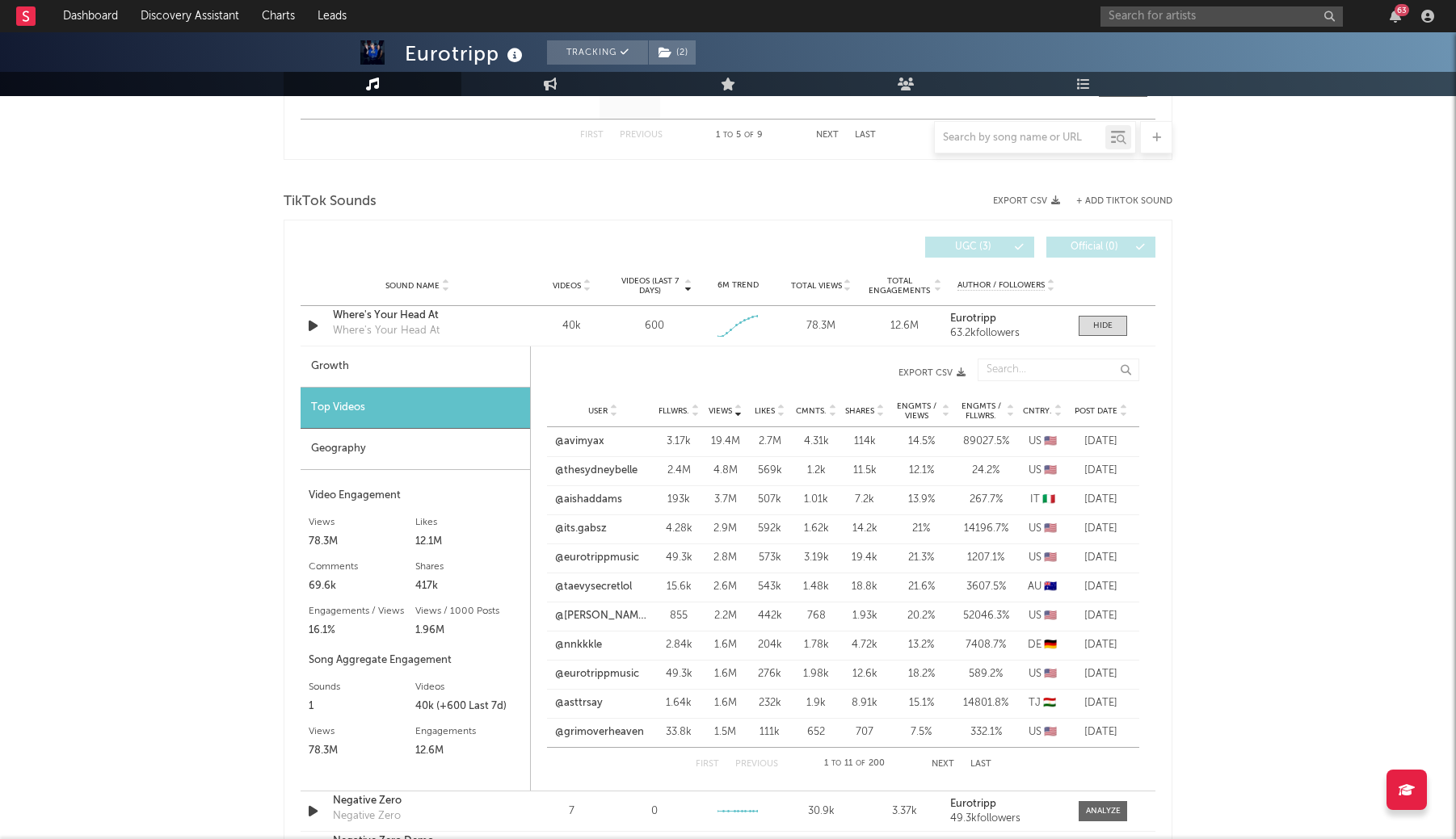
click at [1096, 407] on span "Post Date" at bounding box center [1097, 411] width 43 height 10
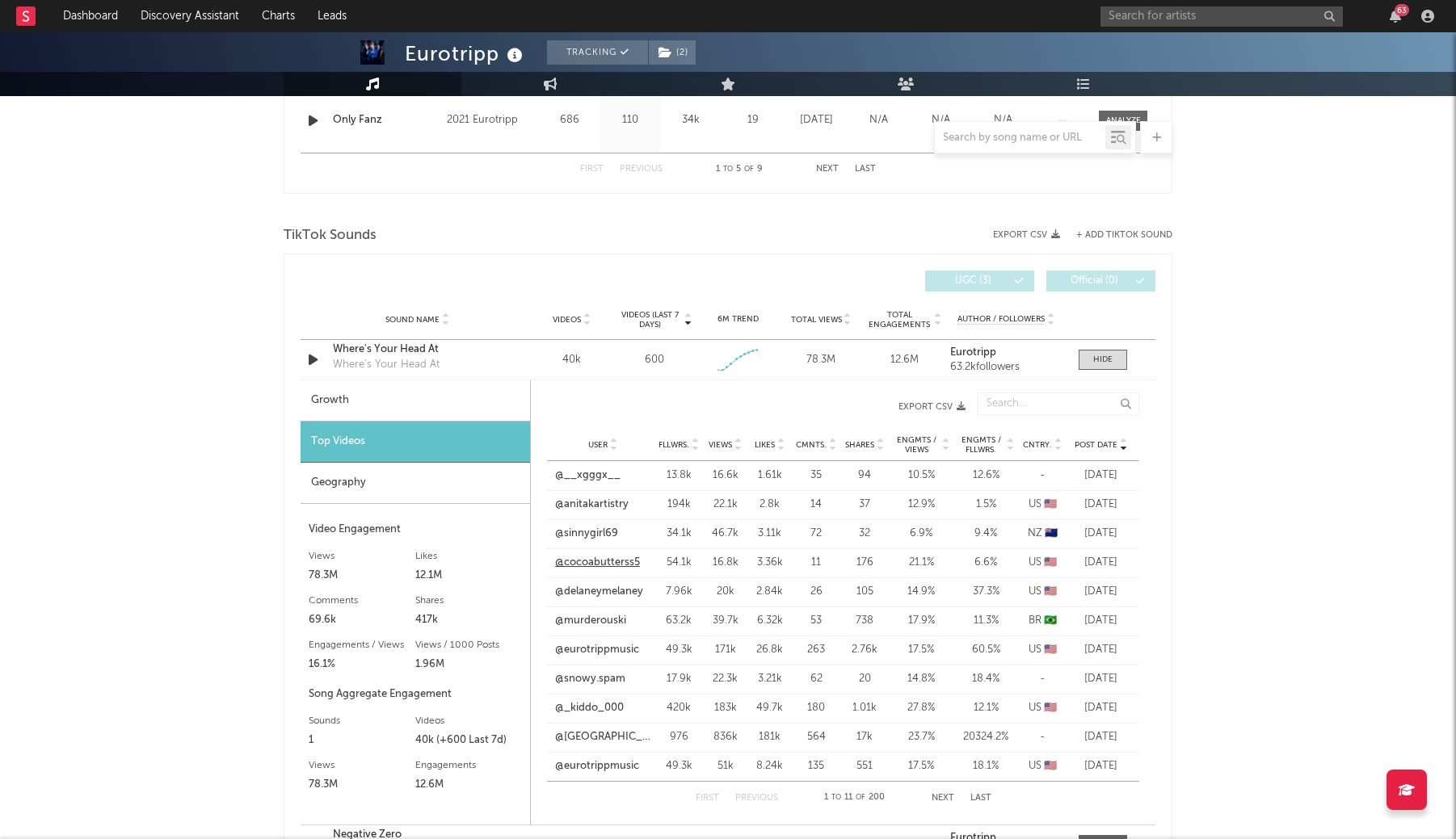
scroll to position [1736, 0]
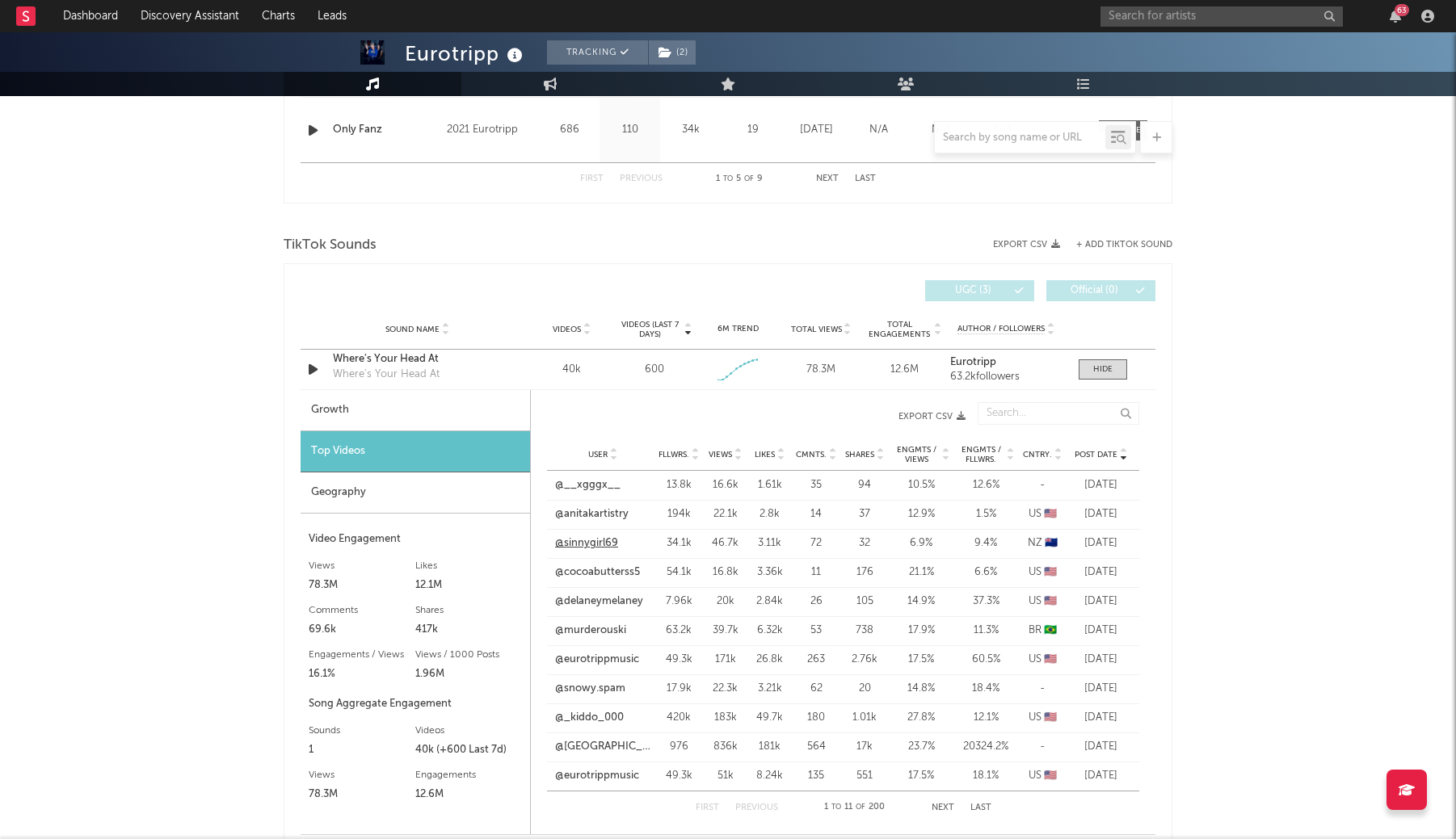
click at [594, 542] on link "@sinnygirl69" at bounding box center [586, 543] width 63 height 16
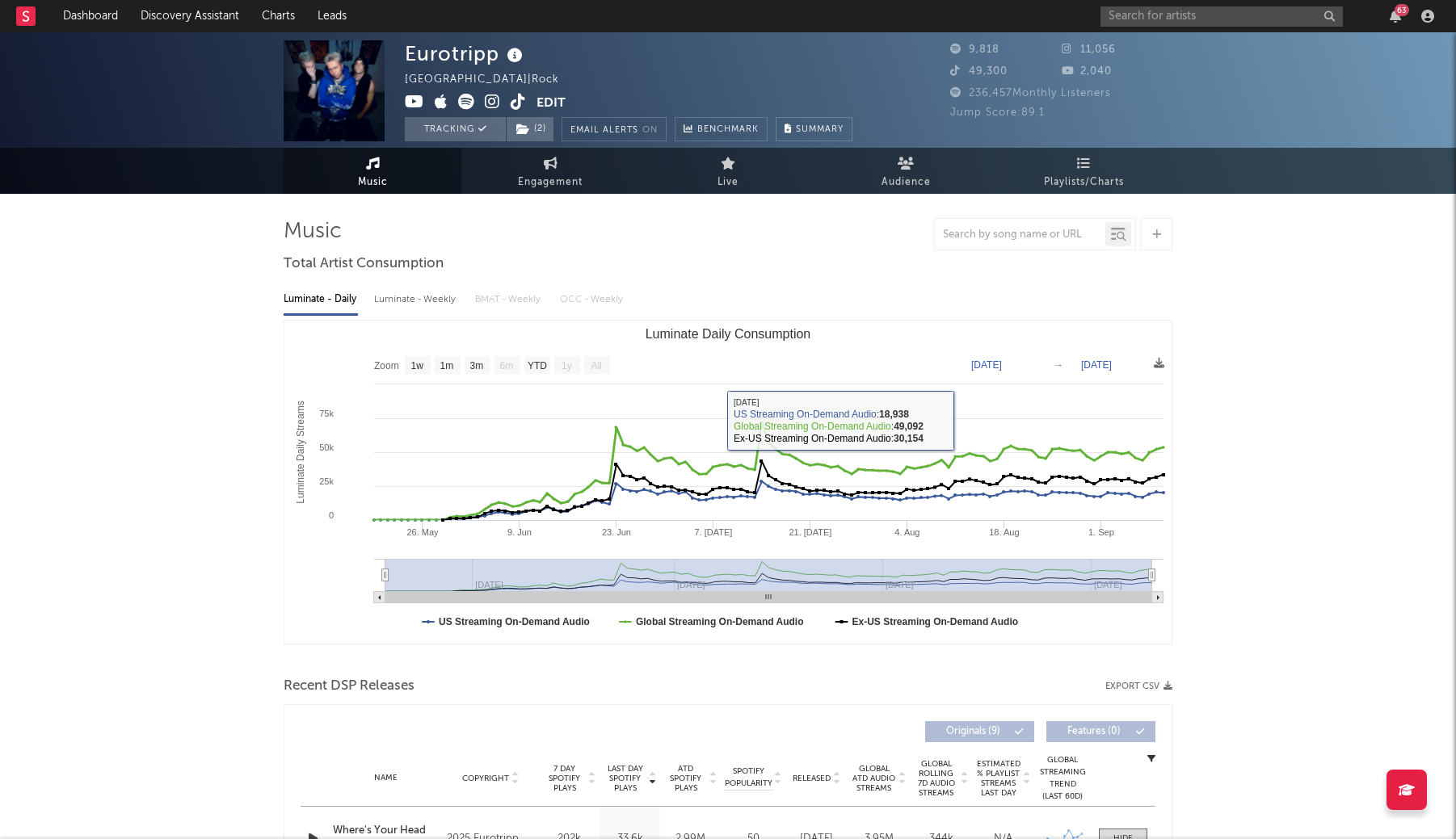
scroll to position [0, 0]
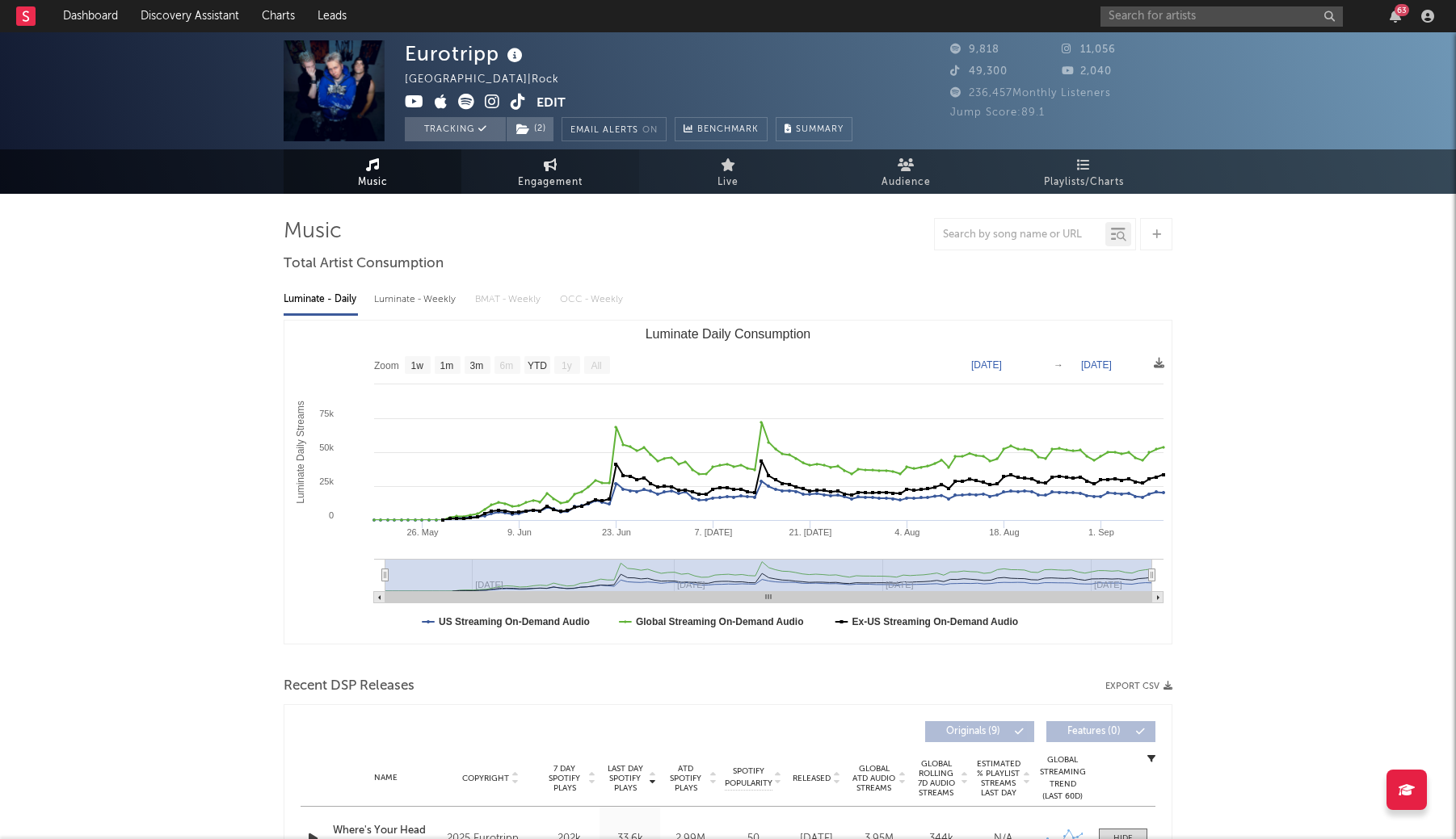
click at [552, 165] on icon at bounding box center [551, 164] width 13 height 13
select select "1w"
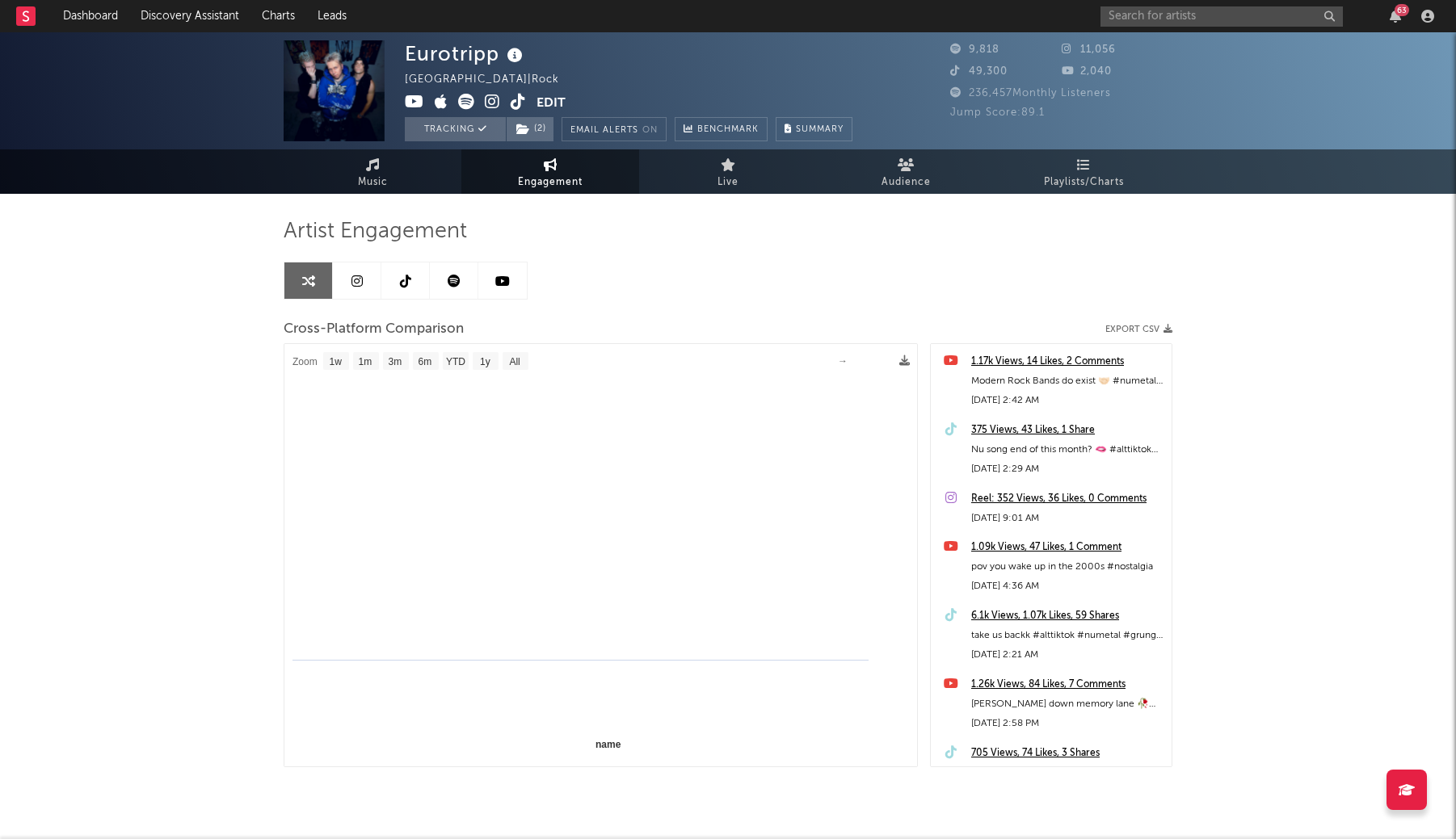
select select "1m"
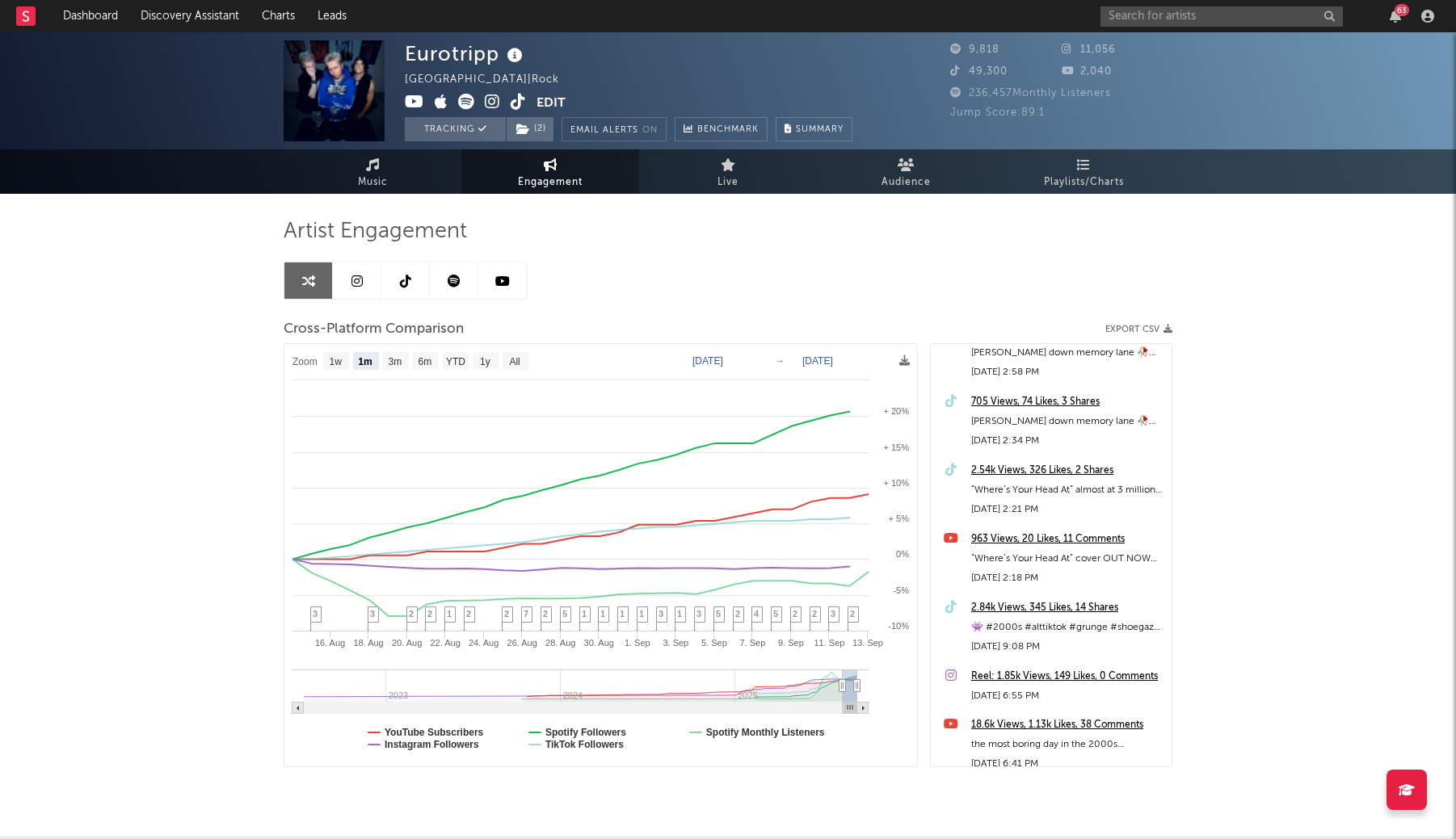
scroll to position [352, 0]
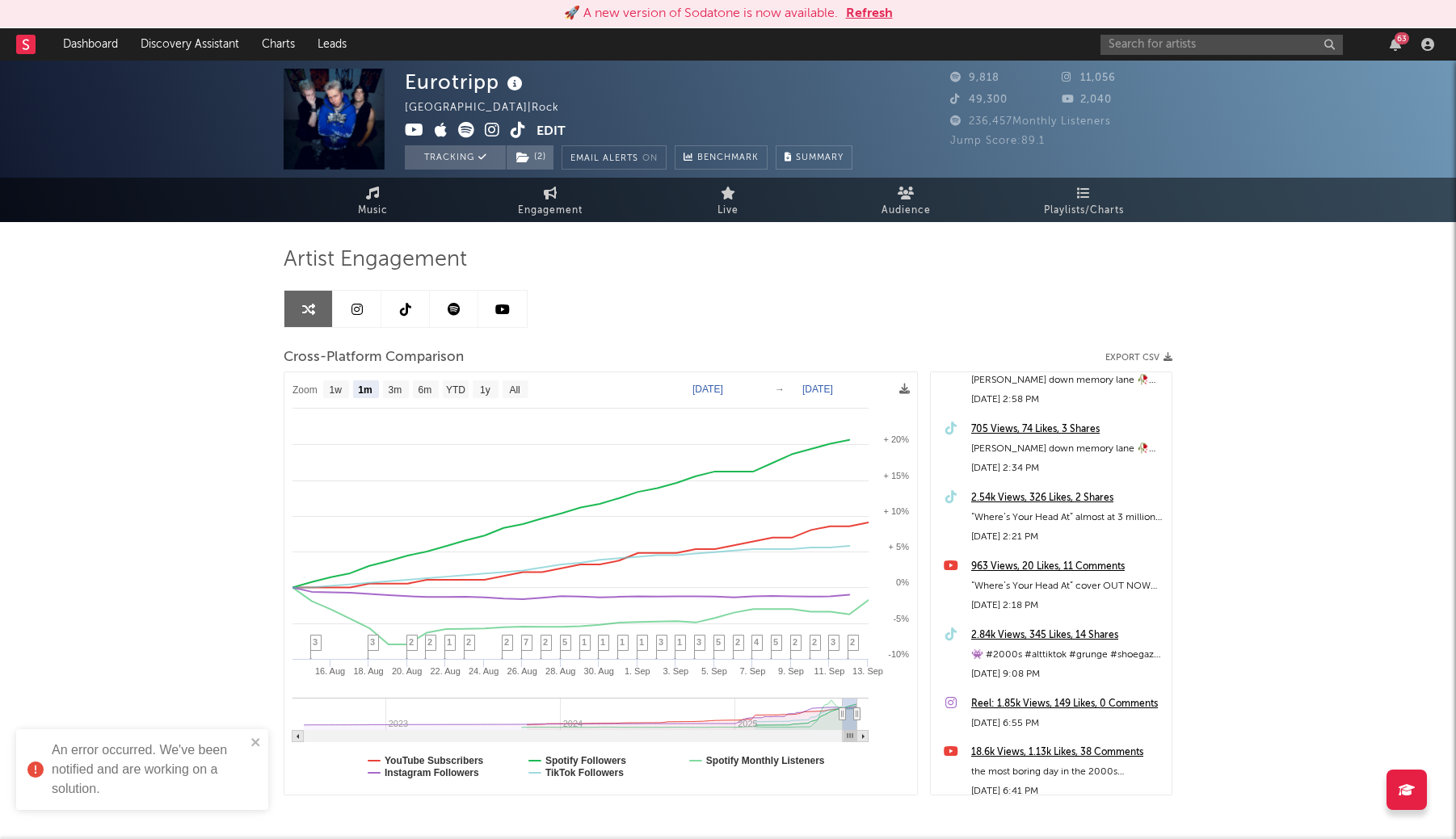
click at [875, 14] on button "Refresh" at bounding box center [870, 14] width 46 height 20
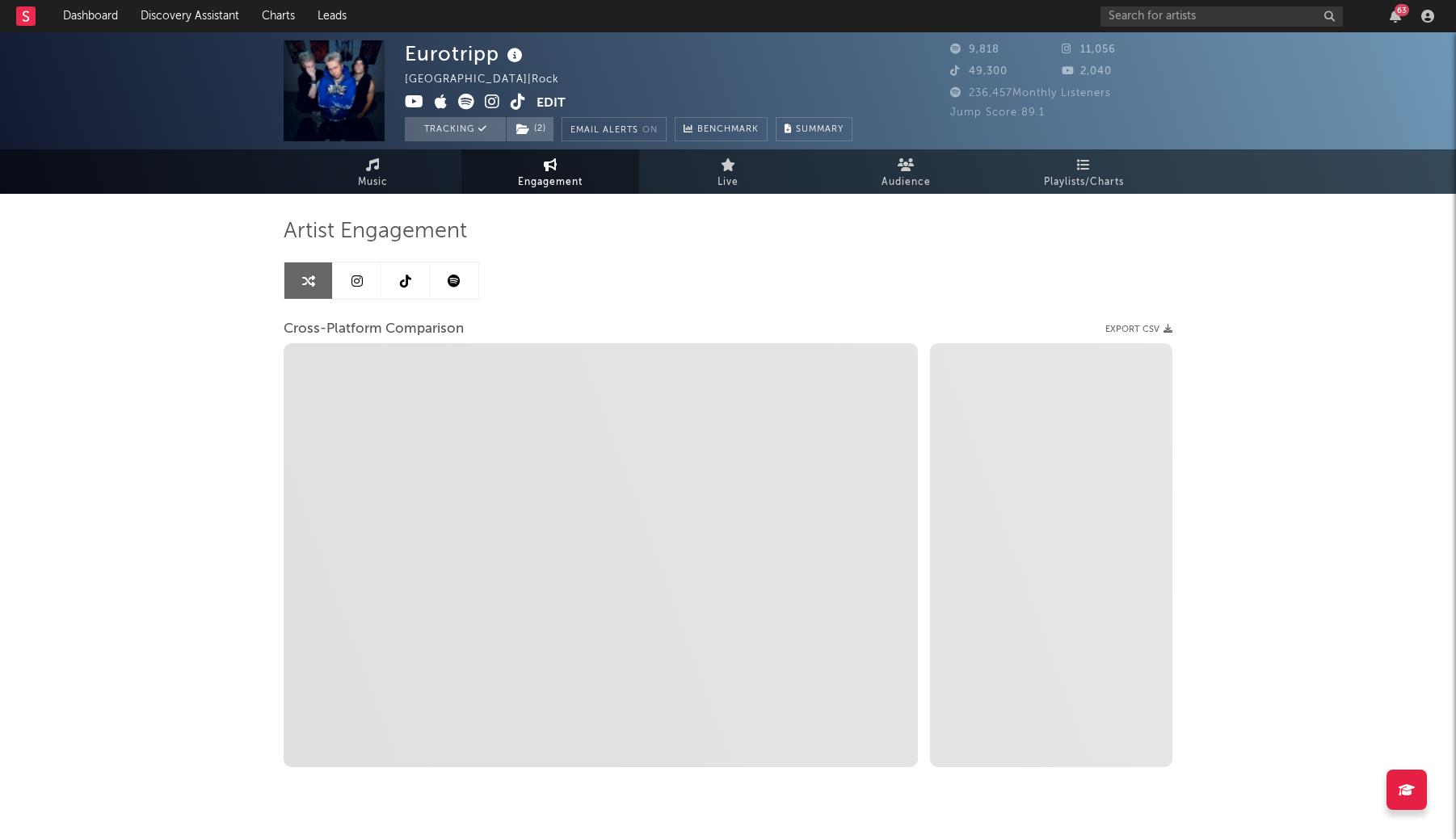
select select "1m"
